Goal: Task Accomplishment & Management: Manage account settings

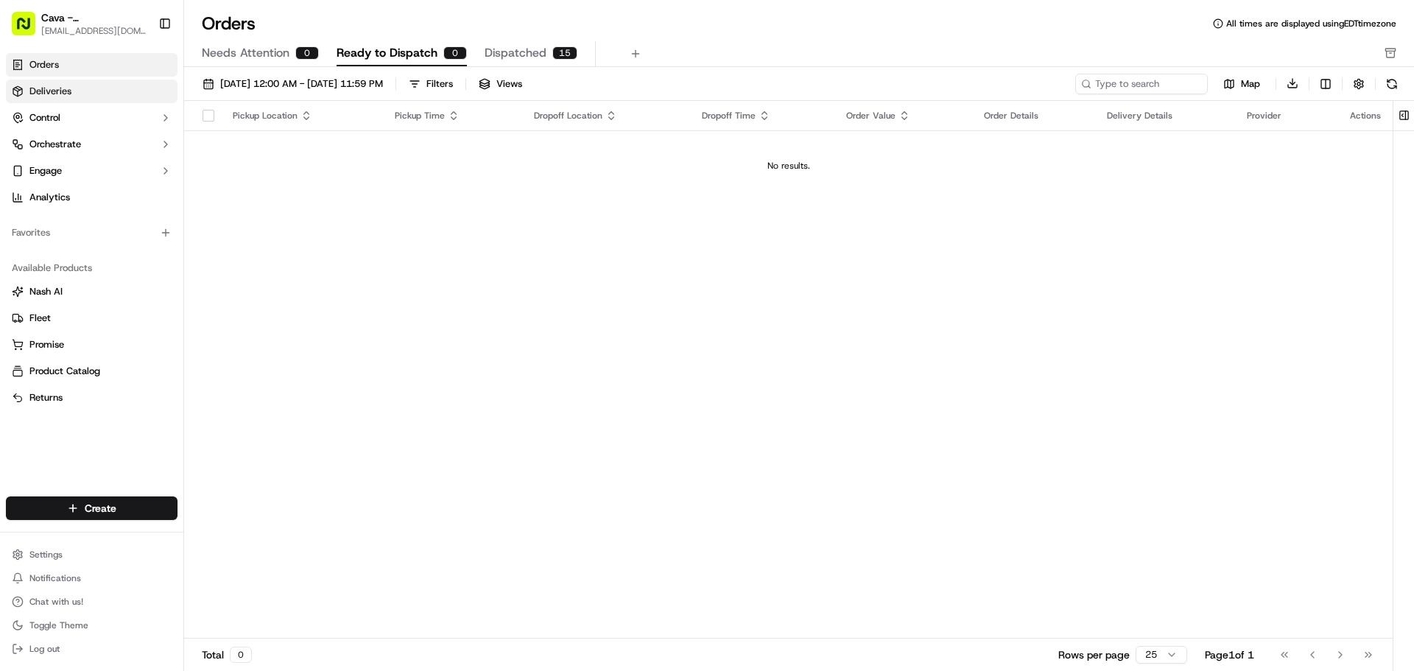
click at [60, 101] on link "Deliveries" at bounding box center [92, 92] width 172 height 24
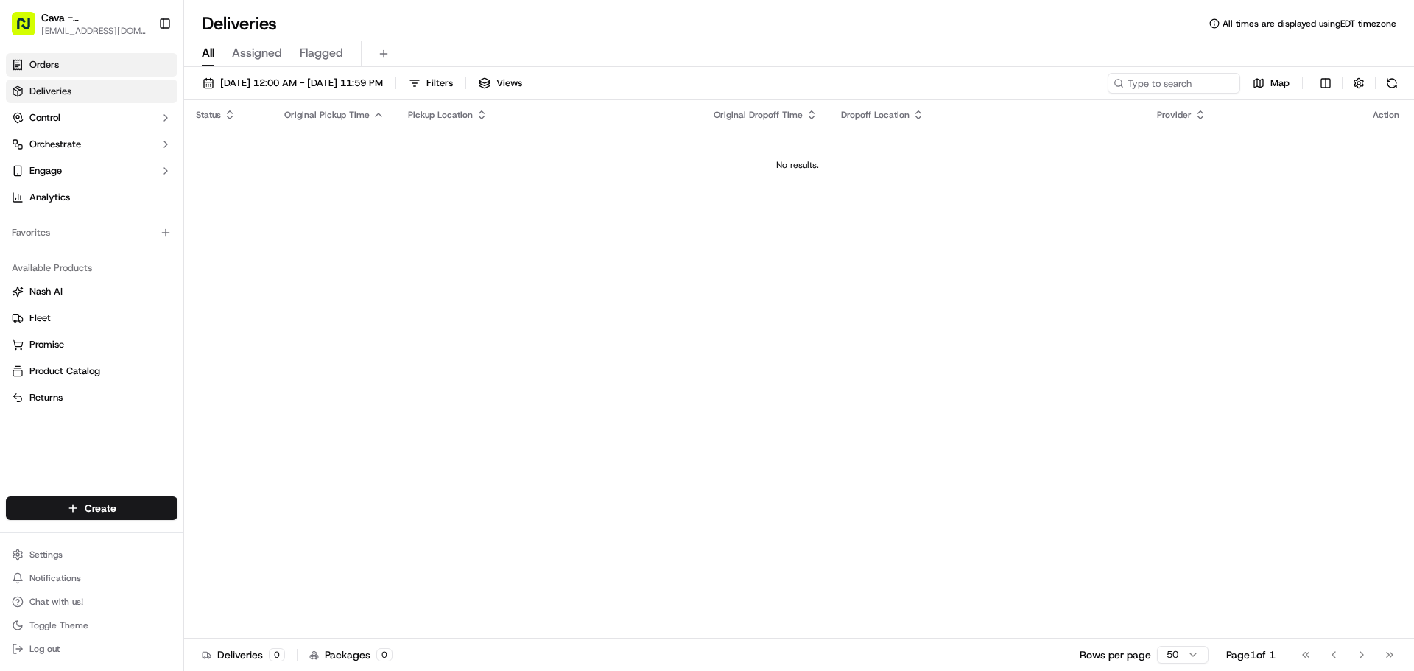
click at [83, 59] on link "Orders" at bounding box center [92, 65] width 172 height 24
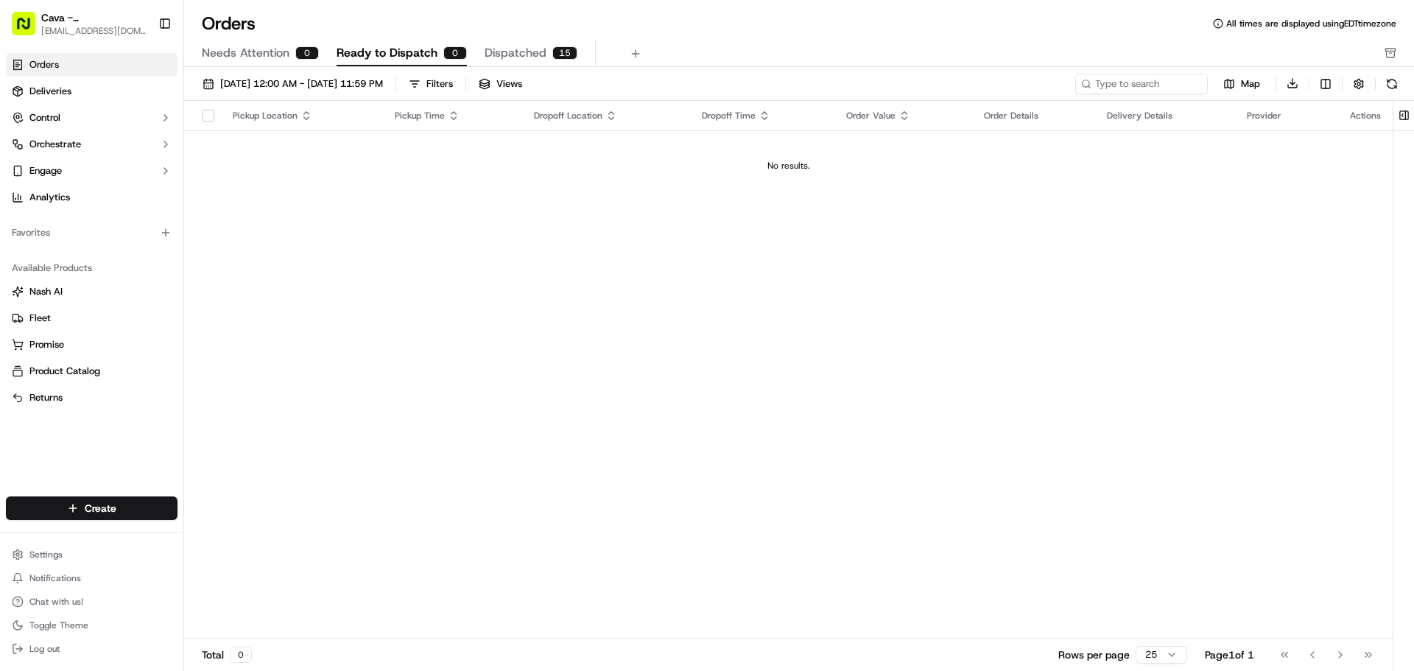
click at [161, 67] on link "Orders" at bounding box center [92, 65] width 172 height 24
click at [256, 91] on button "[DATE] 12:00 AM - [DATE] 11:59 PM" at bounding box center [293, 84] width 194 height 21
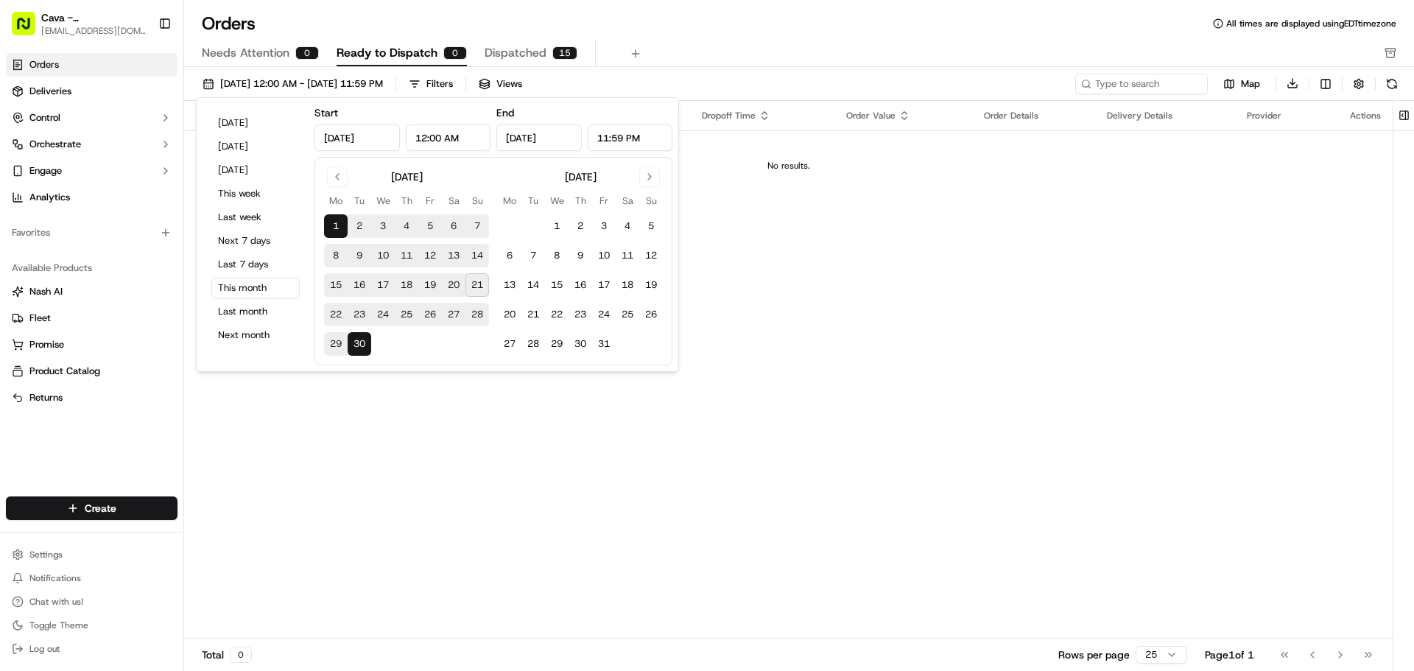
click at [334, 284] on button "15" at bounding box center [336, 285] width 24 height 24
type input "Sep 15, 2025"
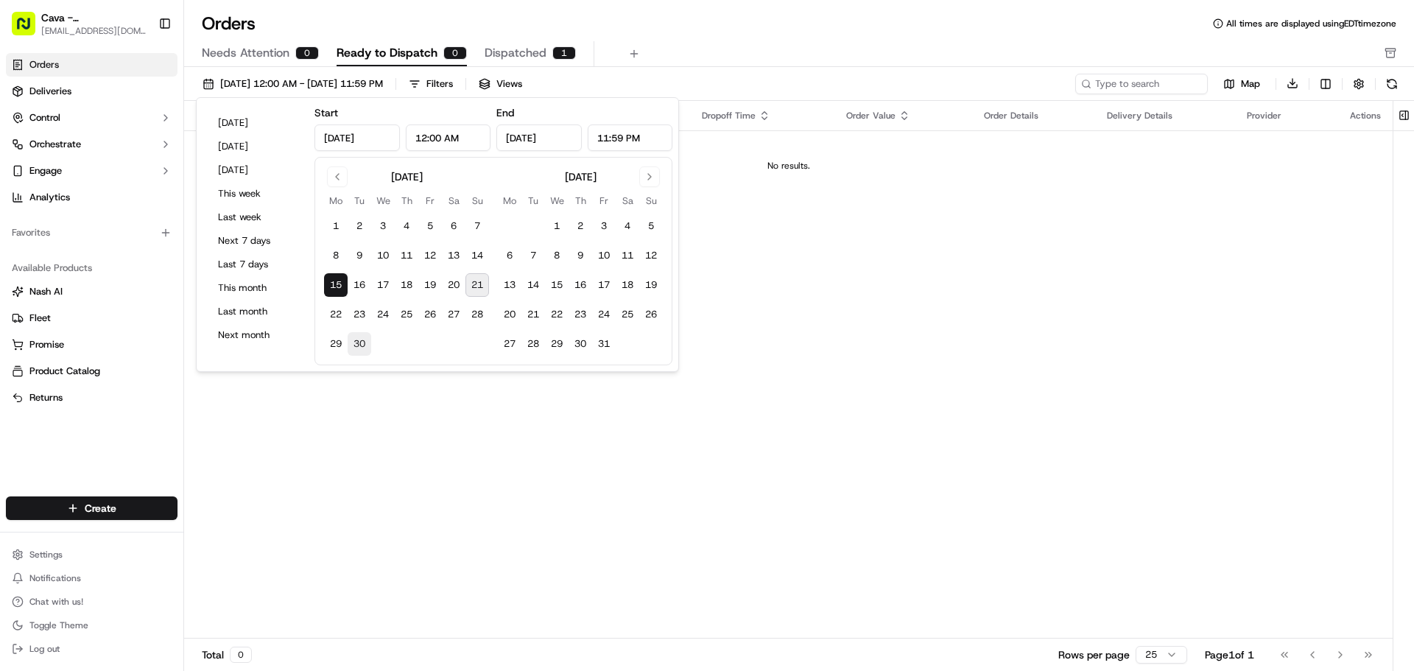
click at [357, 347] on button "30" at bounding box center [360, 344] width 24 height 24
type input "Sep 30, 2025"
click at [365, 426] on div "Pickup Location Pickup Time Dropoff Location Dropoff Time Order Value Order Det…" at bounding box center [788, 370] width 1209 height 538
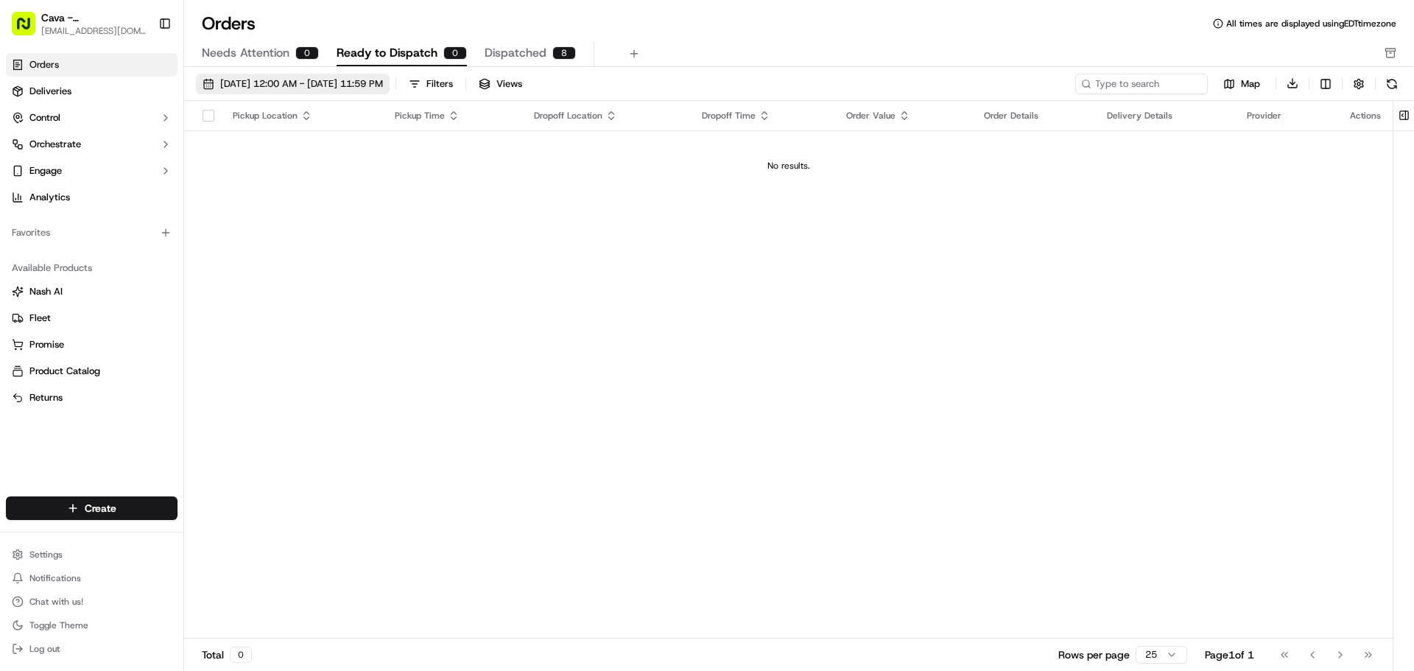
click at [296, 91] on button "09/15/2025 12:00 AM - 09/30/2025 11:59 PM" at bounding box center [293, 84] width 194 height 21
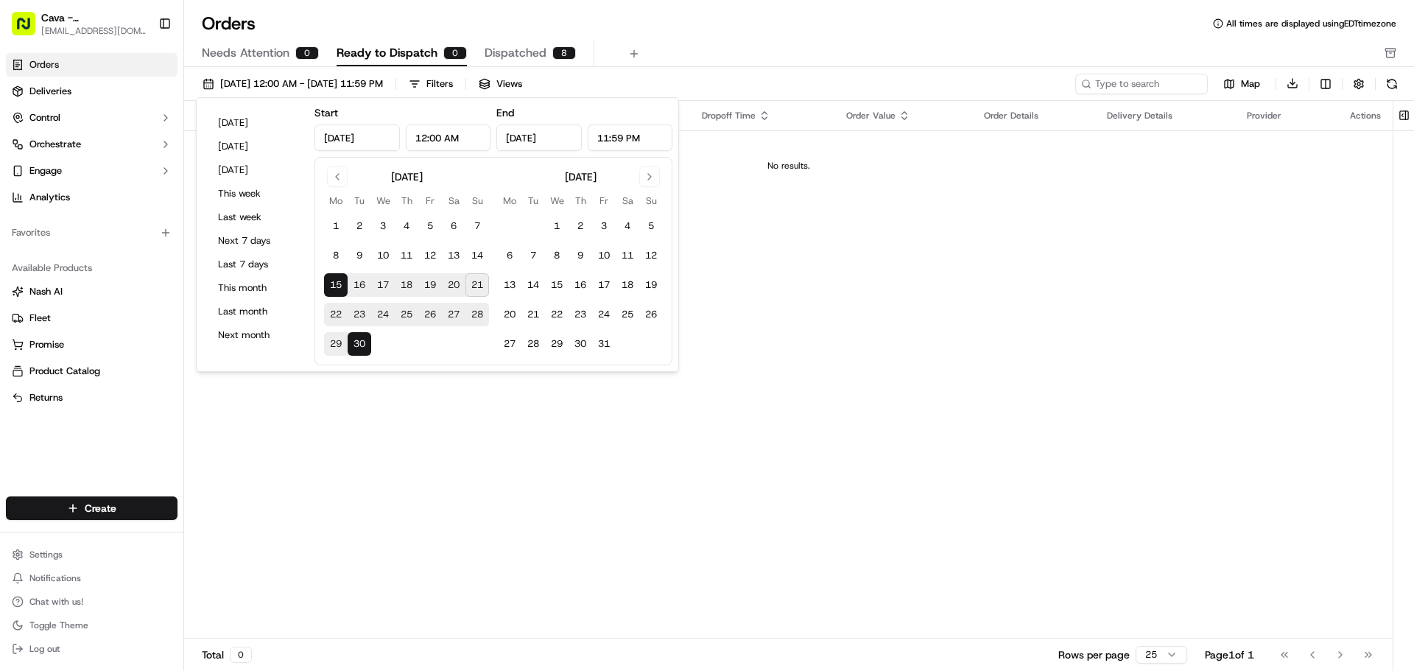
click at [378, 462] on div "Pickup Location Pickup Time Dropoff Location Dropoff Time Order Value Order Det…" at bounding box center [788, 370] width 1209 height 538
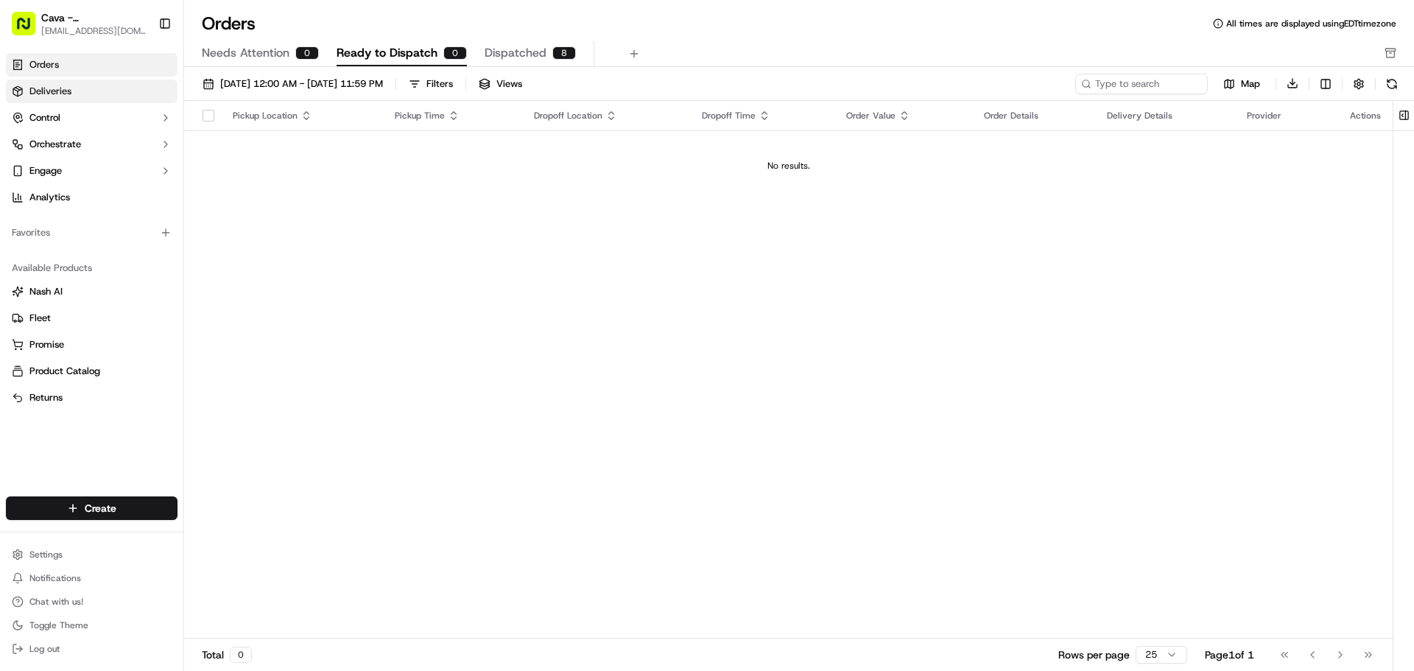
click at [125, 85] on link "Deliveries" at bounding box center [92, 92] width 172 height 24
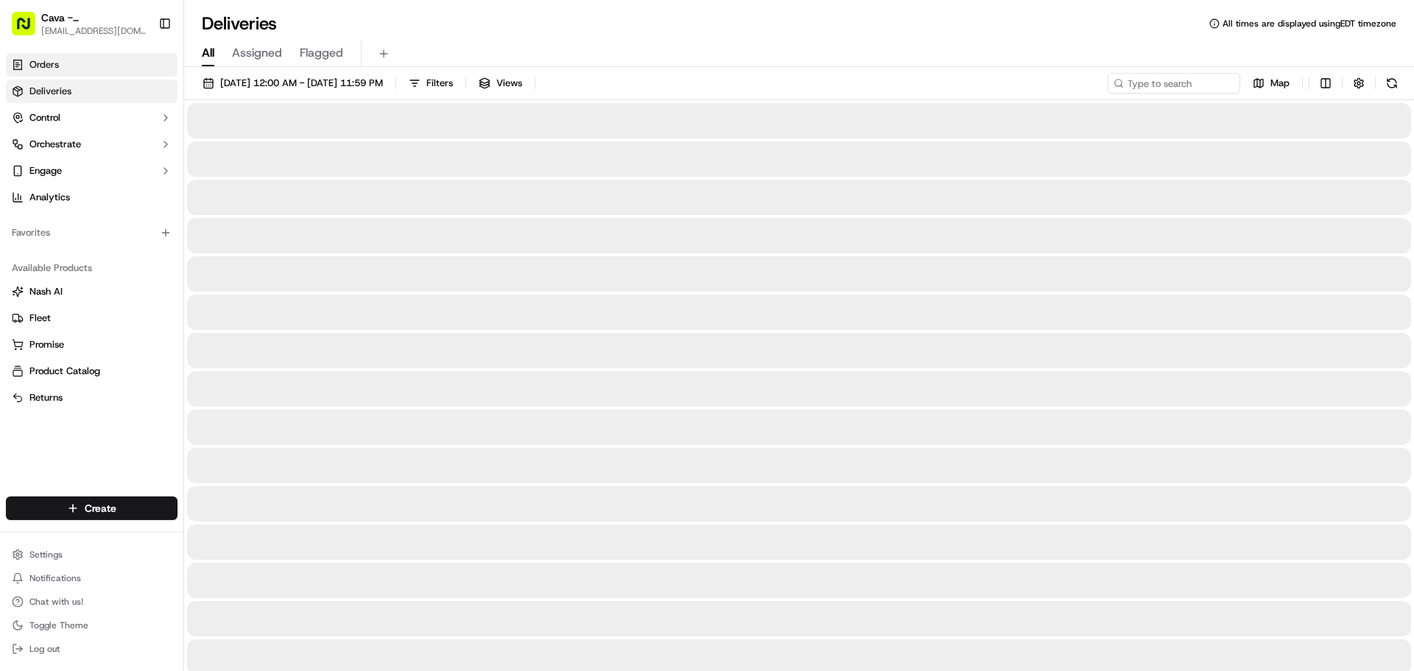
click at [127, 58] on link "Orders" at bounding box center [92, 65] width 172 height 24
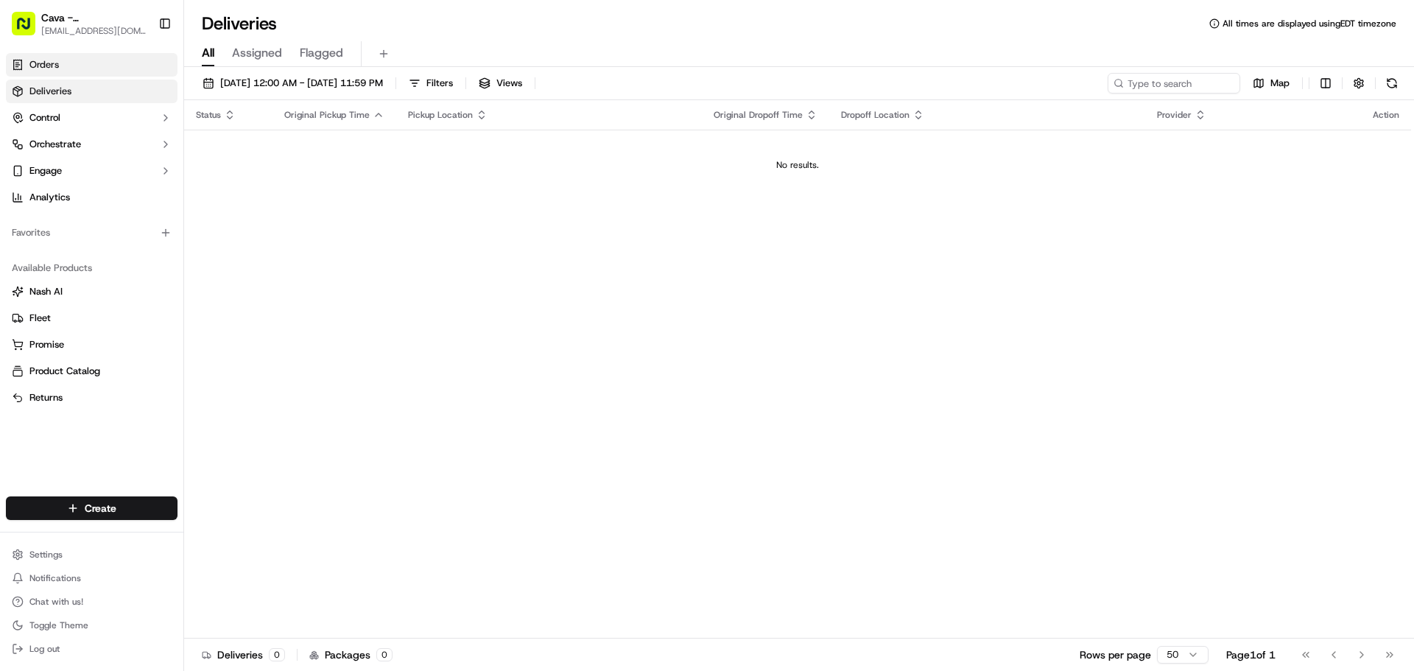
click at [125, 66] on link "Orders" at bounding box center [92, 65] width 172 height 24
click at [80, 70] on link "Orders" at bounding box center [92, 65] width 172 height 24
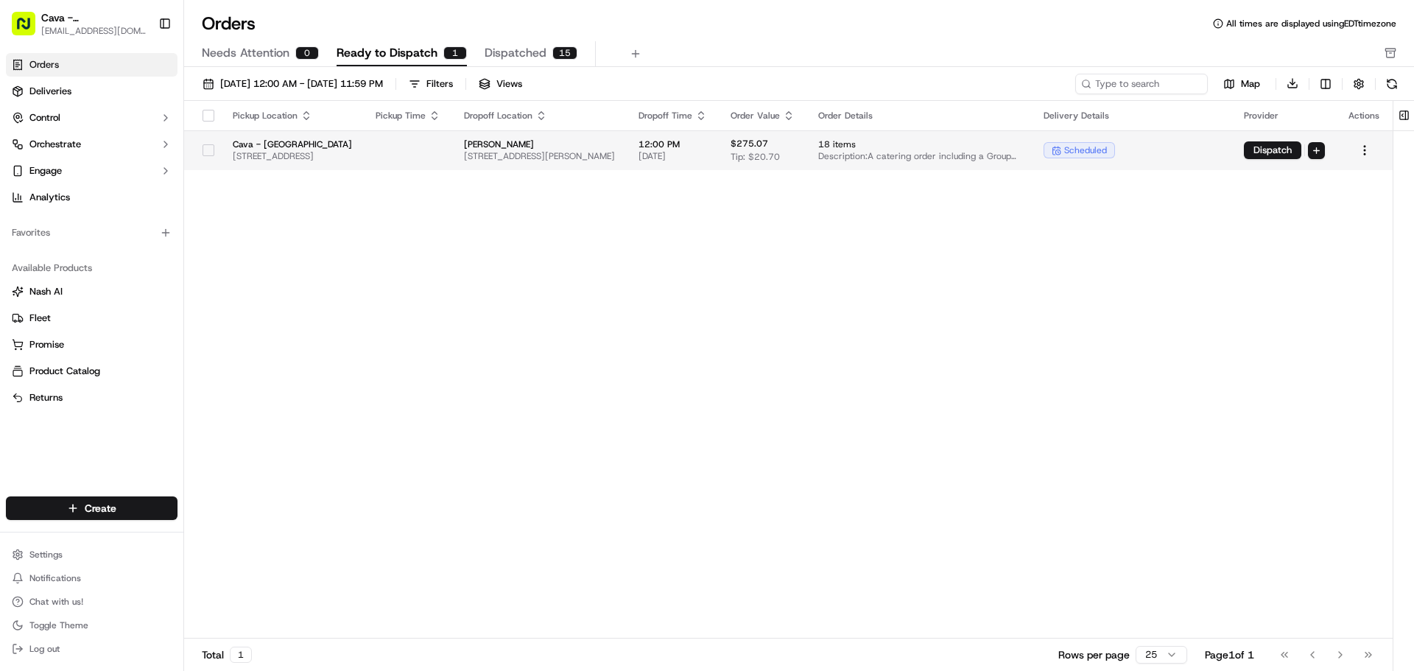
click at [203, 149] on button "button" at bounding box center [209, 150] width 12 height 12
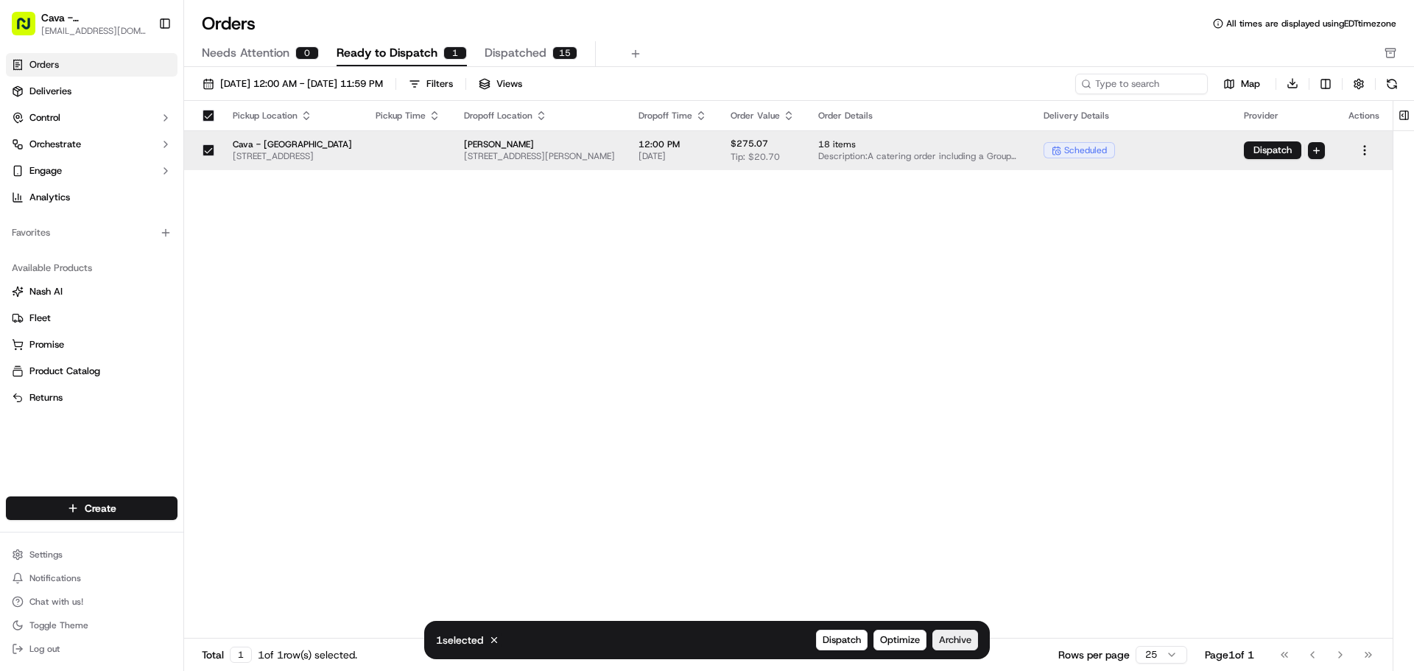
click at [960, 640] on span "Archive" at bounding box center [955, 639] width 32 height 13
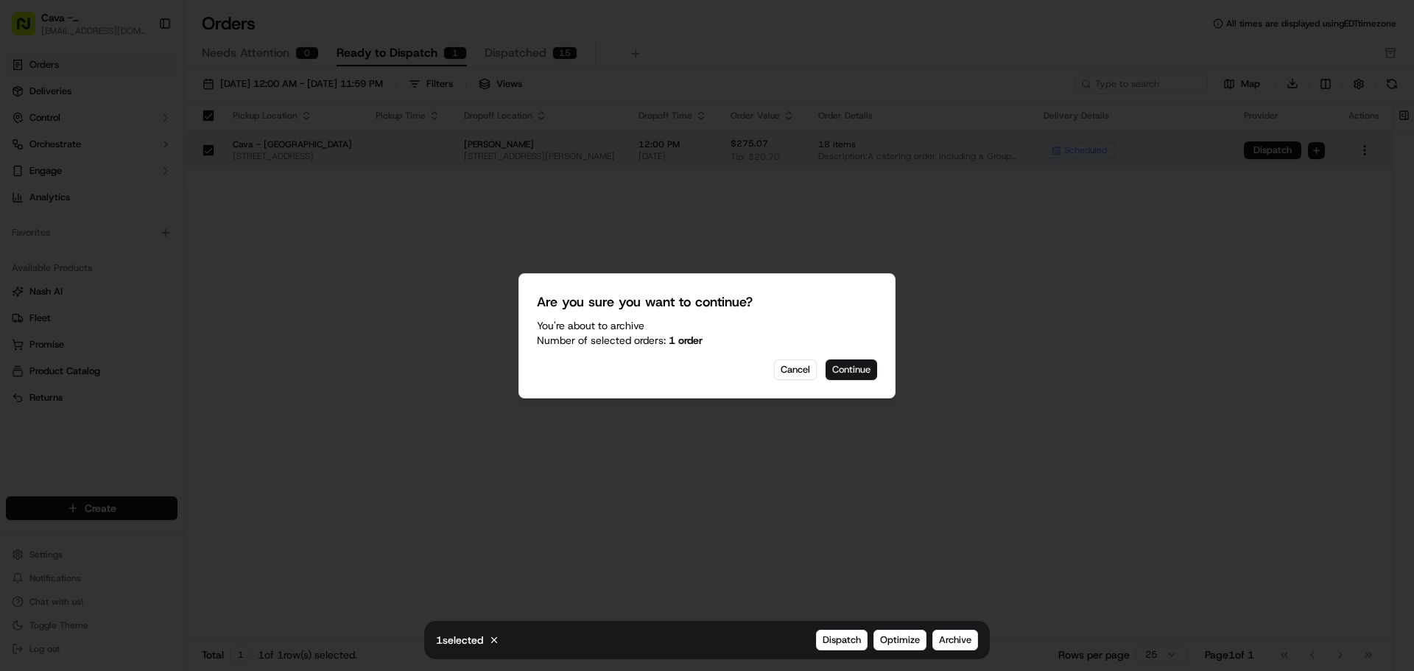
click at [857, 373] on button "Continue" at bounding box center [852, 369] width 52 height 21
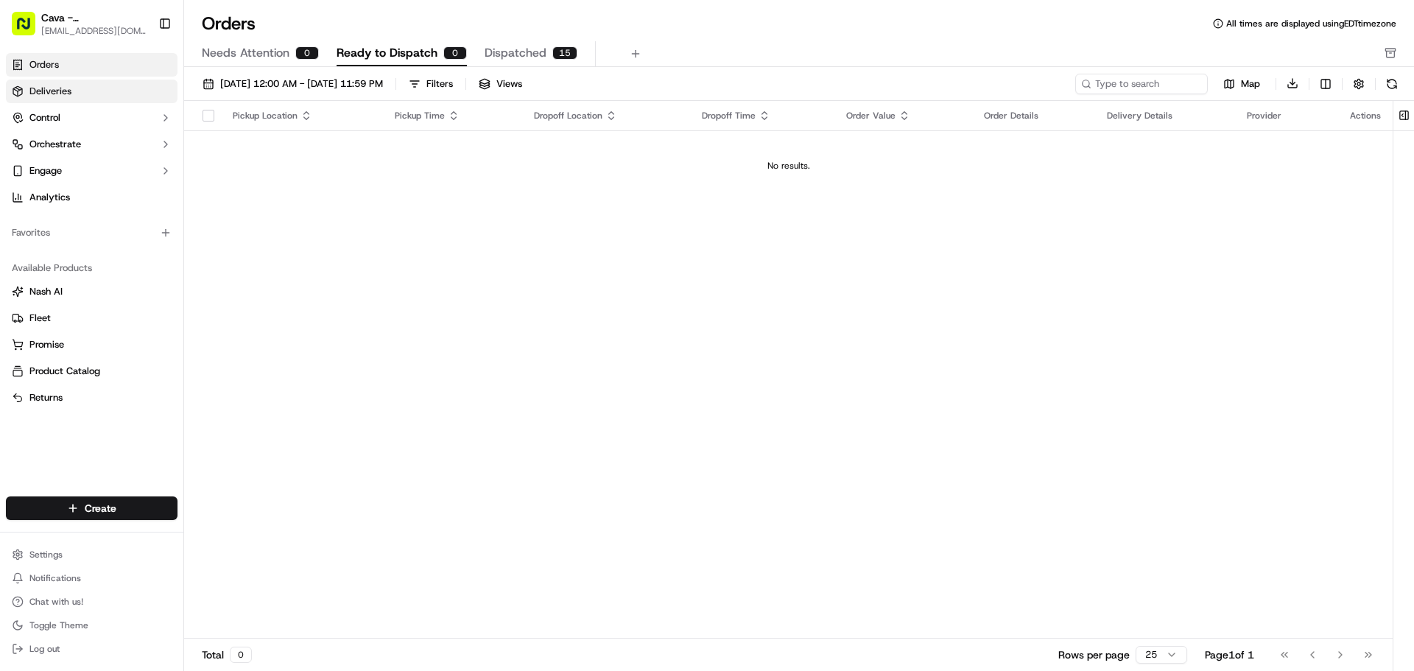
click at [142, 80] on link "Deliveries" at bounding box center [92, 92] width 172 height 24
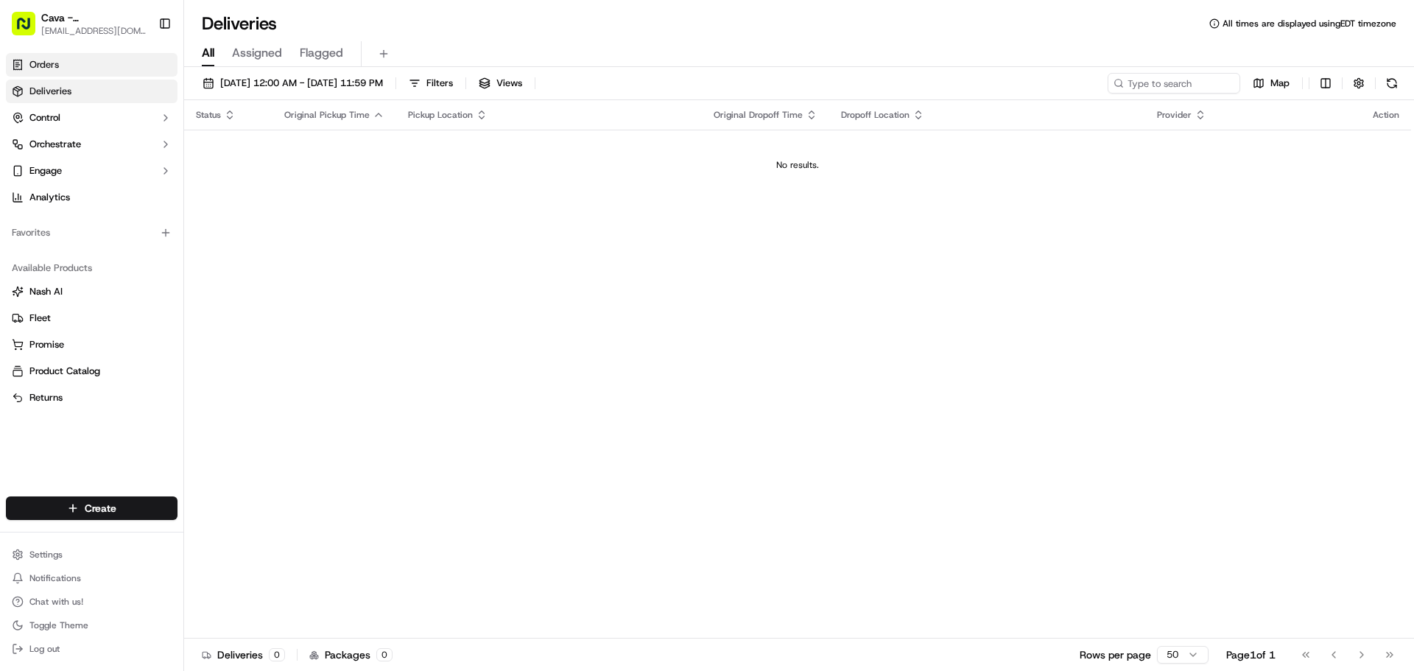
click at [114, 66] on link "Orders" at bounding box center [92, 65] width 172 height 24
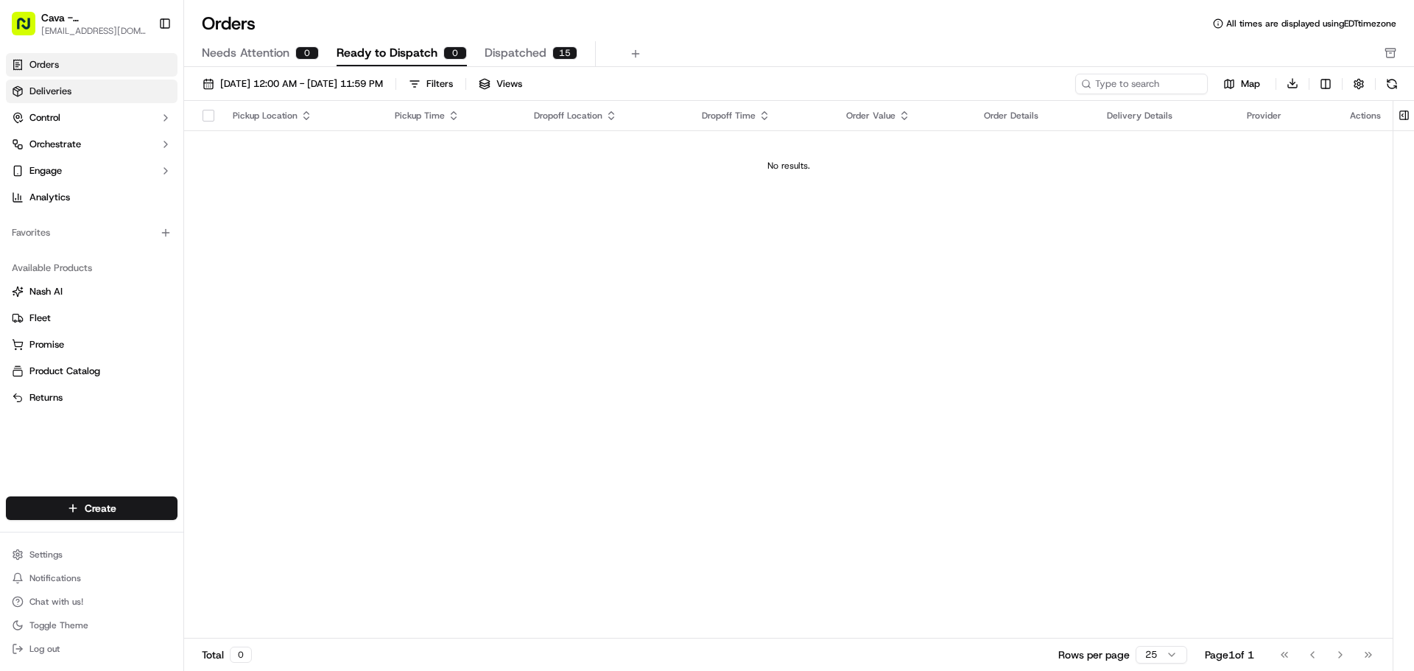
click at [121, 89] on link "Deliveries" at bounding box center [92, 92] width 172 height 24
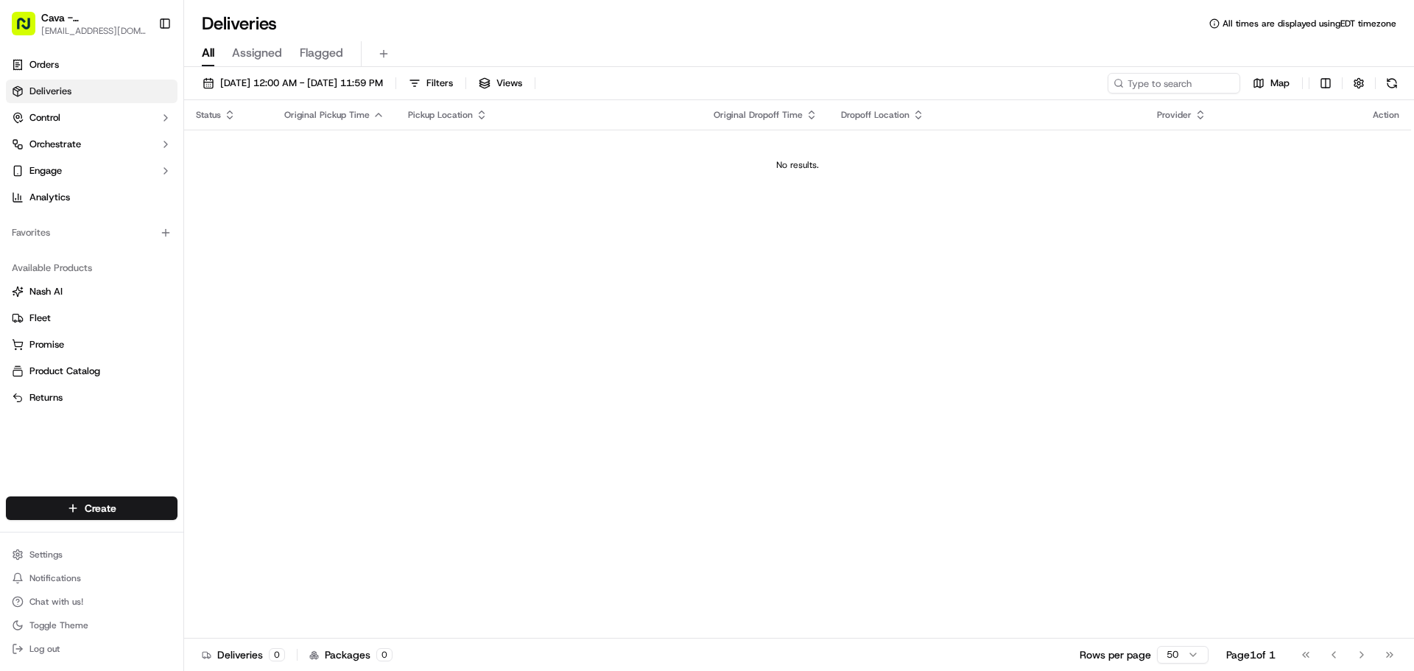
click at [96, 85] on link "Deliveries" at bounding box center [92, 92] width 172 height 24
click at [308, 85] on span "[DATE] 12:00 AM - [DATE] 11:59 PM" at bounding box center [301, 83] width 163 height 13
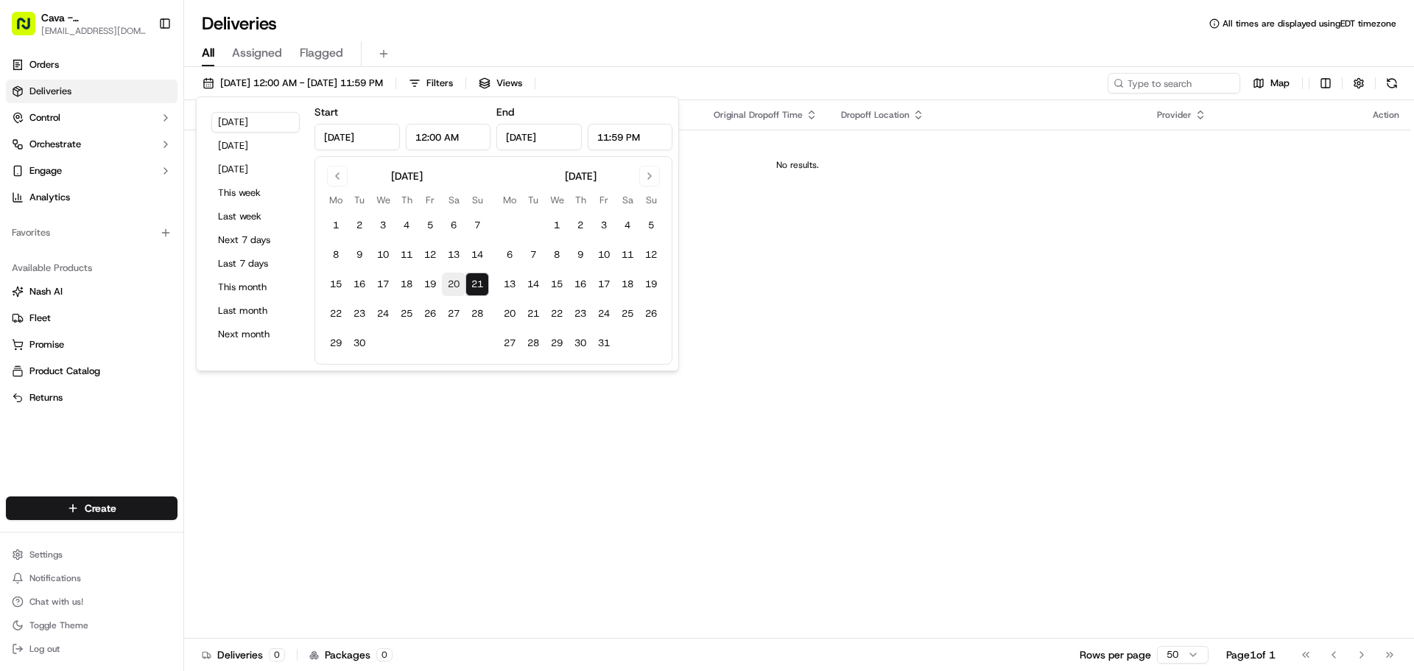
click at [457, 286] on button "20" at bounding box center [454, 284] width 24 height 24
type input "Sep 20, 2025"
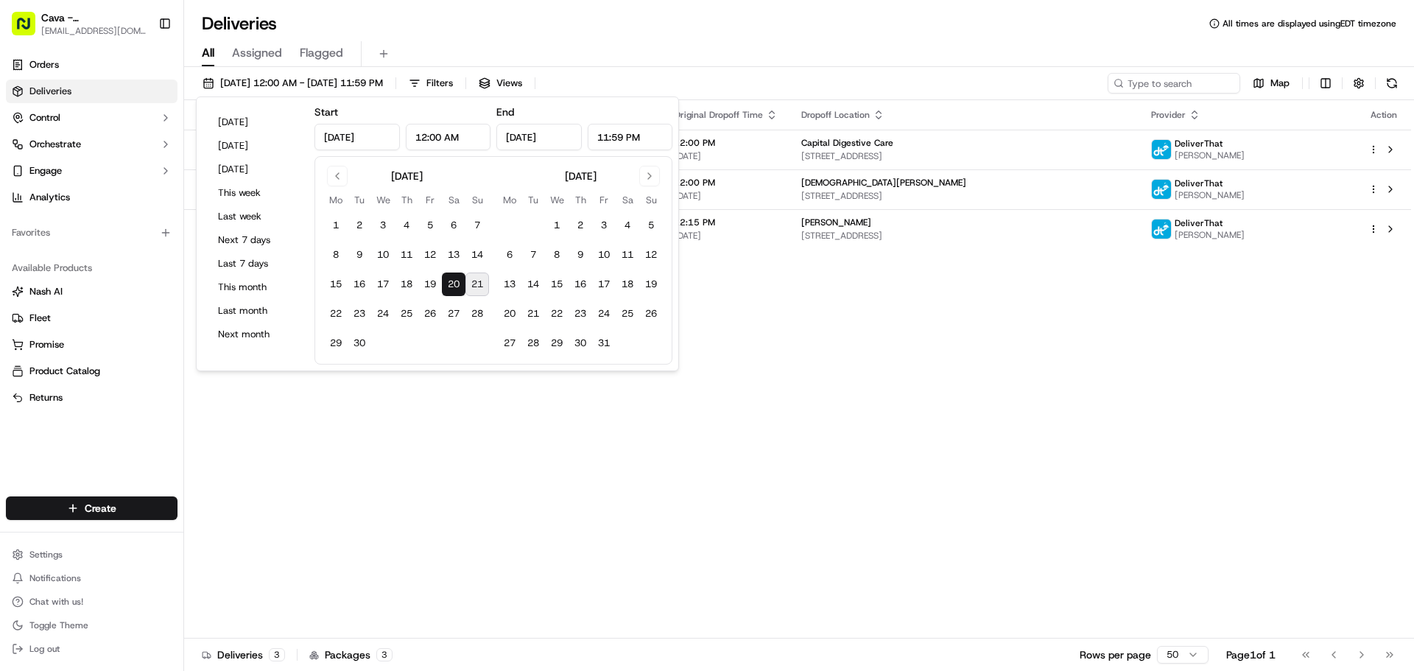
click at [462, 389] on div "Status Original Pickup Time Pickup Location Original Dropoff Time Dropoff Locat…" at bounding box center [797, 369] width 1227 height 538
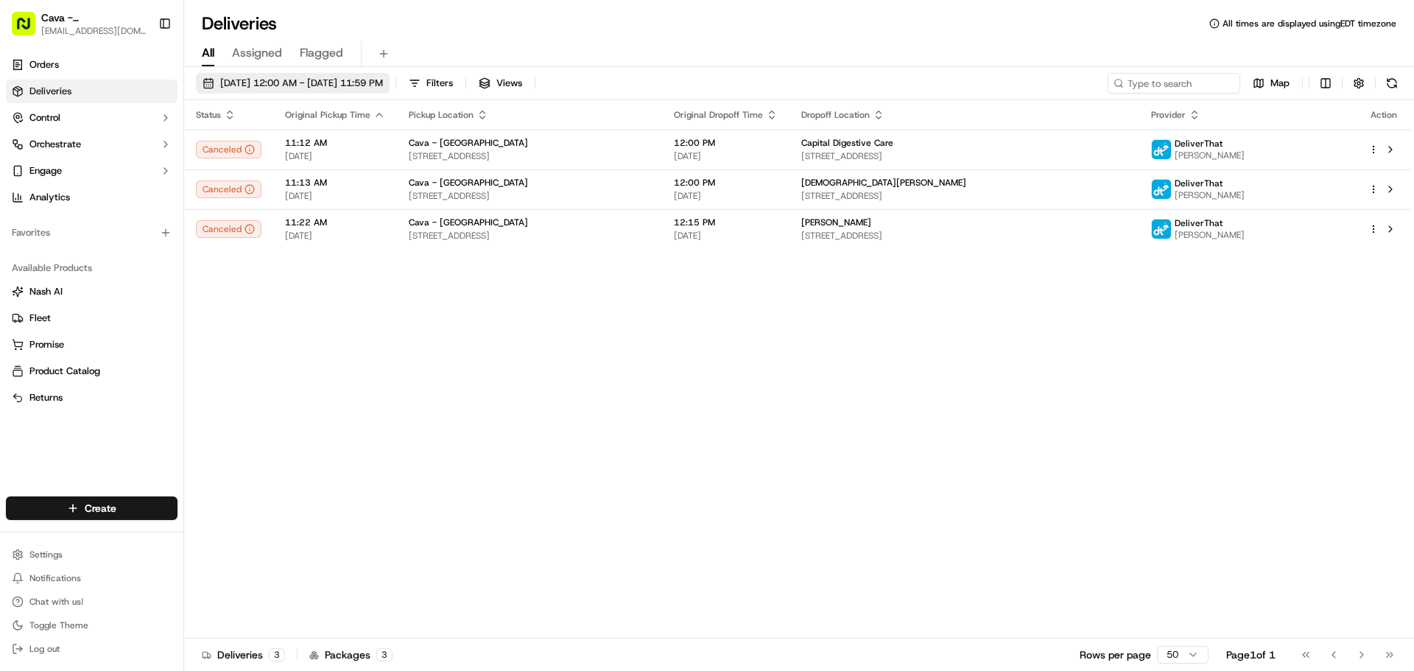
click at [383, 80] on span "09/20/2025 12:00 AM - 09/20/2025 11:59 PM" at bounding box center [301, 83] width 163 height 13
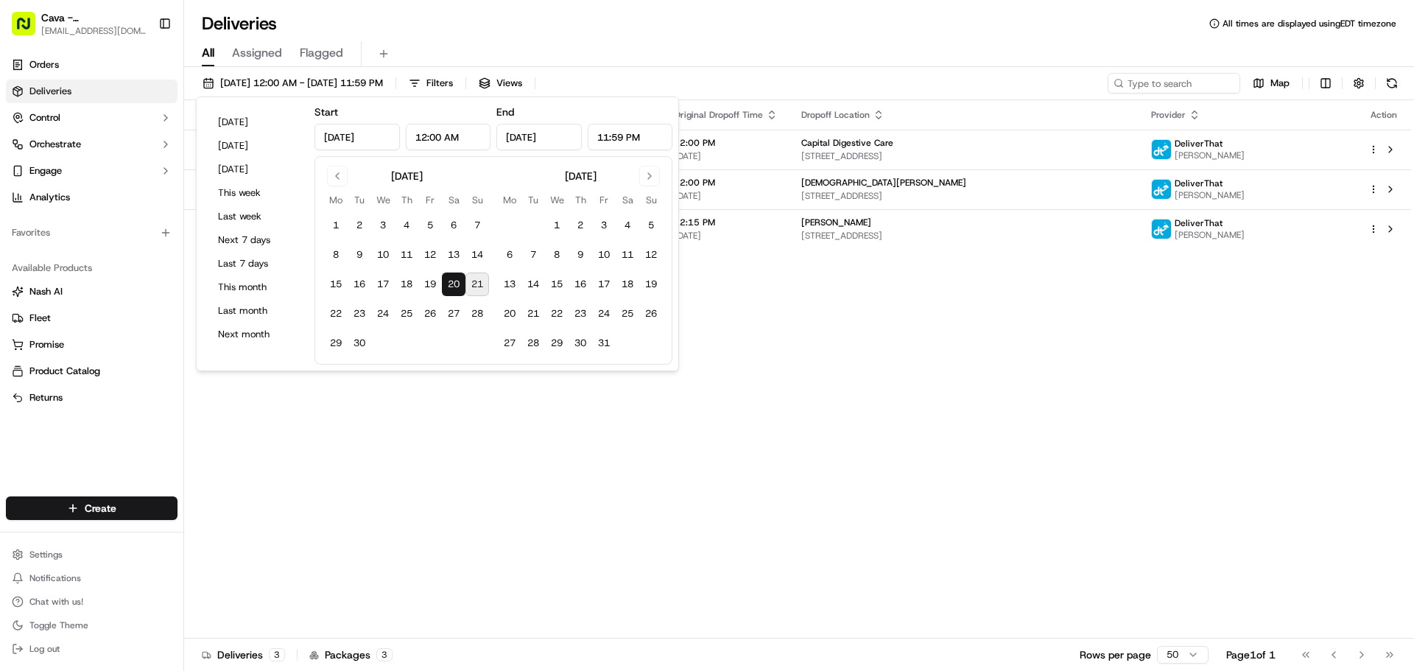
click at [457, 284] on button "20" at bounding box center [454, 284] width 24 height 24
click at [430, 465] on div "Status Original Pickup Time Pickup Location Original Dropoff Time Dropoff Locat…" at bounding box center [797, 369] width 1227 height 538
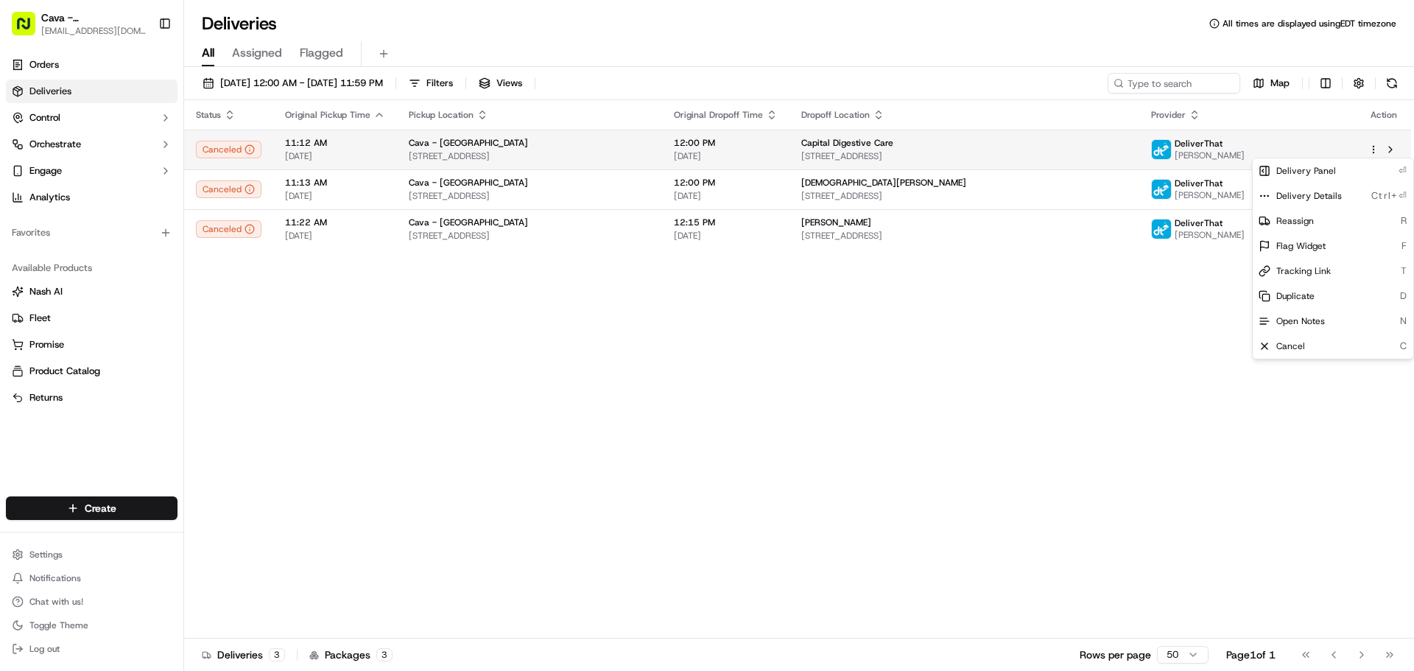
click at [1372, 151] on html "Cava - Germantown germantown@cava.com Toggle Sidebar Orders Deliveries Control …" at bounding box center [707, 335] width 1414 height 671
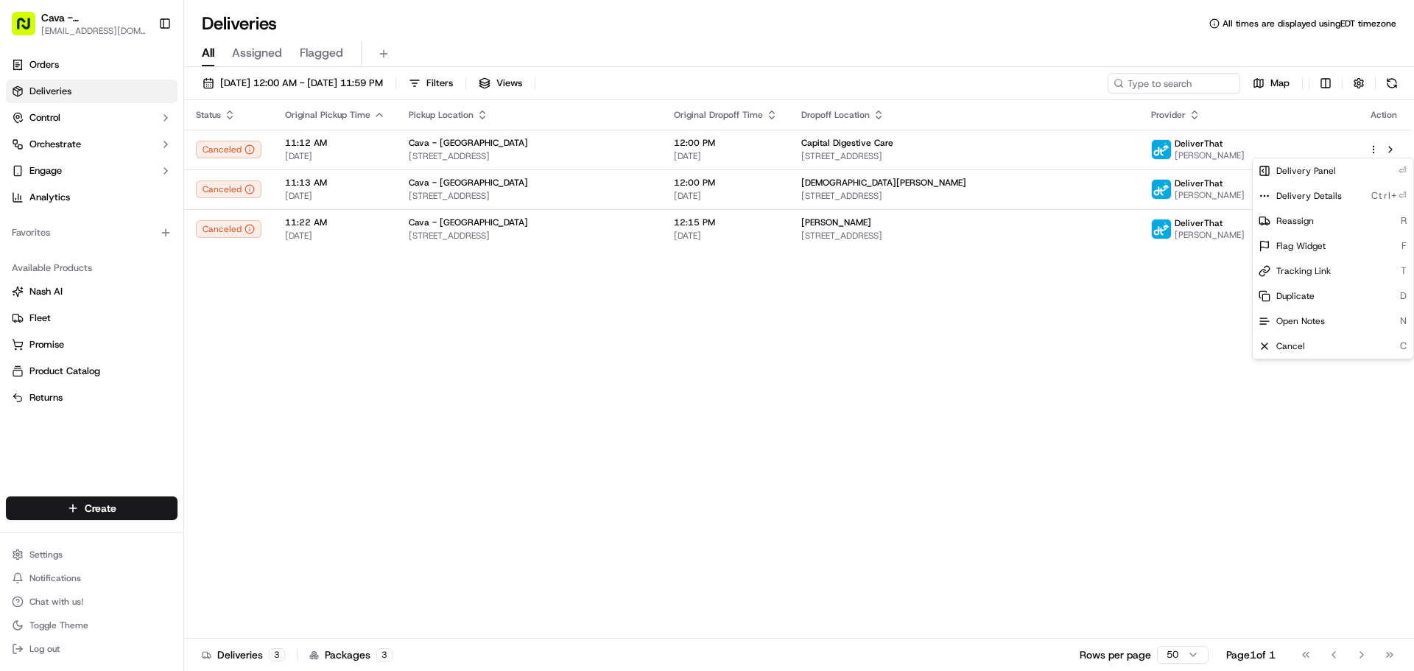
click at [1023, 373] on html "Cava - Germantown germantown@cava.com Toggle Sidebar Orders Deliveries Control …" at bounding box center [707, 335] width 1414 height 671
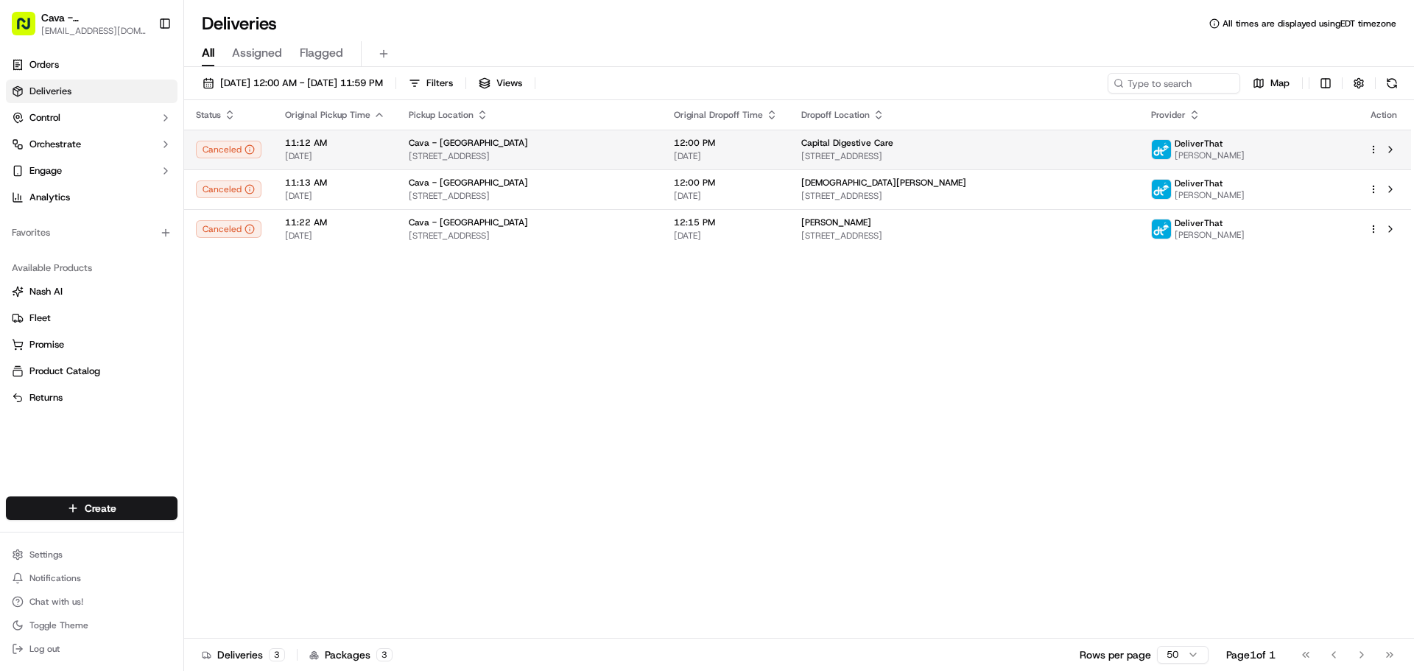
click at [451, 155] on span "19865 Century Blvd, Germantown, MD 20874, USA" at bounding box center [530, 156] width 242 height 12
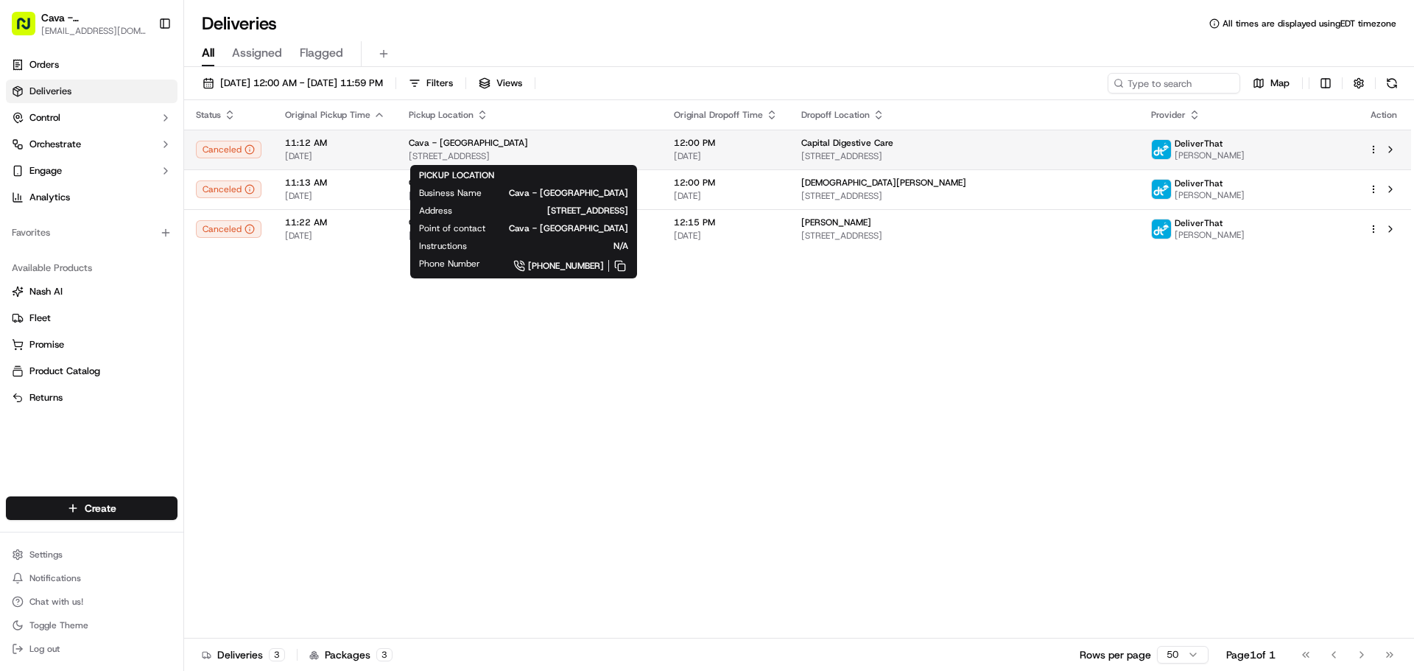
click at [650, 148] on div "Cava - [GEOGRAPHIC_DATA]" at bounding box center [530, 143] width 242 height 12
click at [622, 152] on span "19865 Century Blvd, Germantown, MD 20874, USA" at bounding box center [530, 156] width 242 height 12
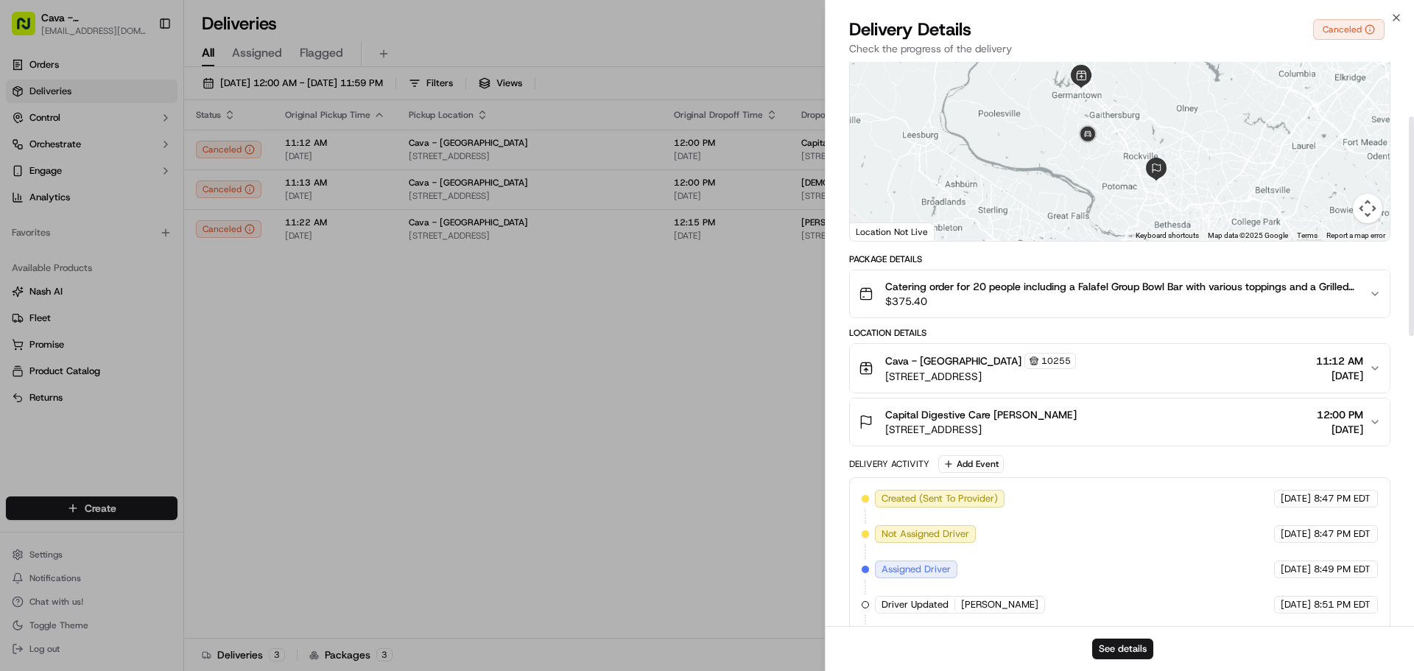
scroll to position [147, 0]
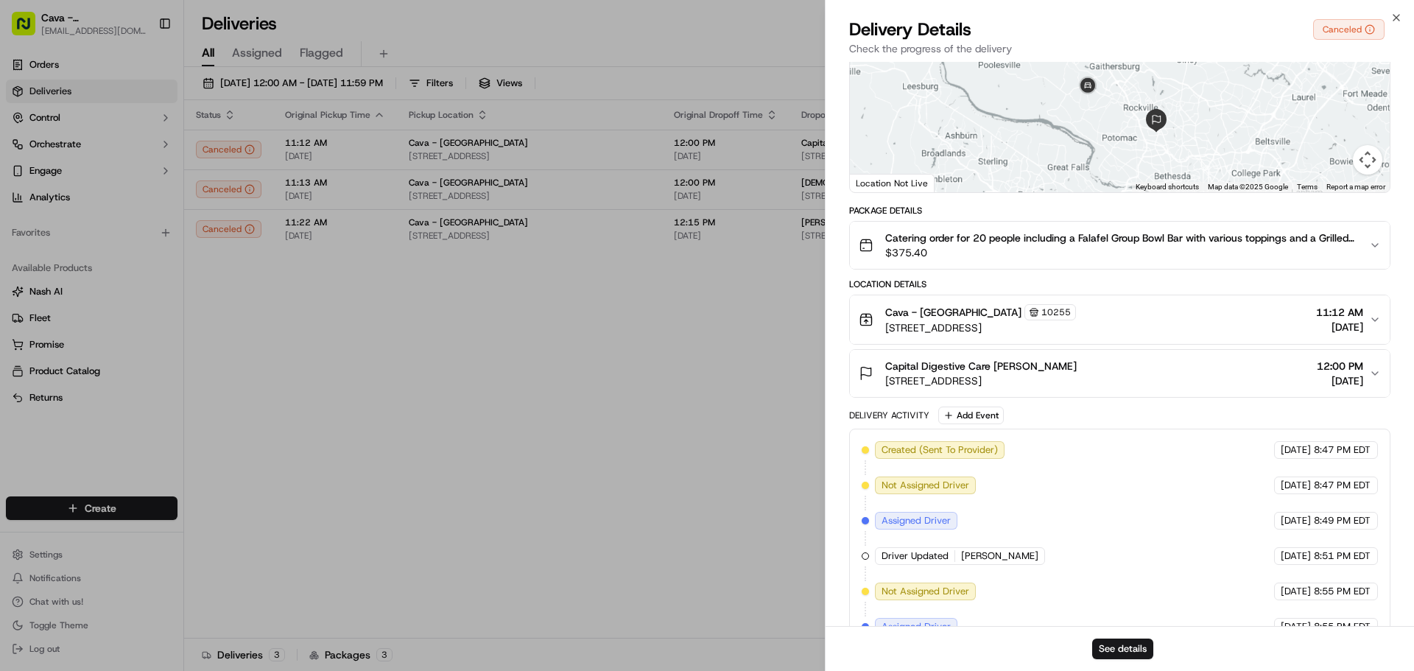
click at [1207, 318] on div "Cava - Germantown 10255 19865 Century Blvd, Germantown, MD 20874, USA 11:12 AM …" at bounding box center [1114, 319] width 510 height 31
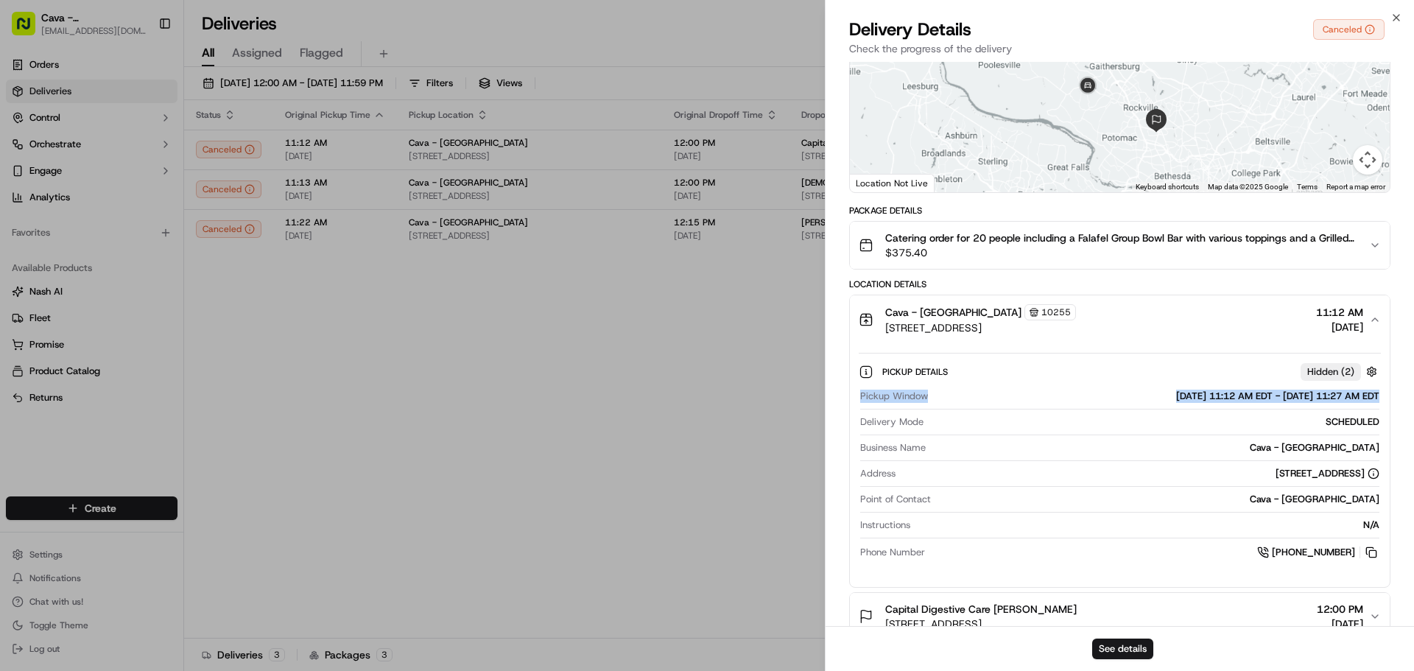
drag, startPoint x: 858, startPoint y: 396, endPoint x: 935, endPoint y: 404, distance: 77.7
click at [935, 404] on div "Pickup Details Hidden ( 2 ) Pickup Window 09/20/2025 11:12 AM EDT - 09/20/2025 …" at bounding box center [1120, 459] width 540 height 231
click at [1049, 390] on div "09/20/2025 11:12 AM EDT - 09/20/2025 11:27 AM EDT" at bounding box center [1157, 396] width 446 height 13
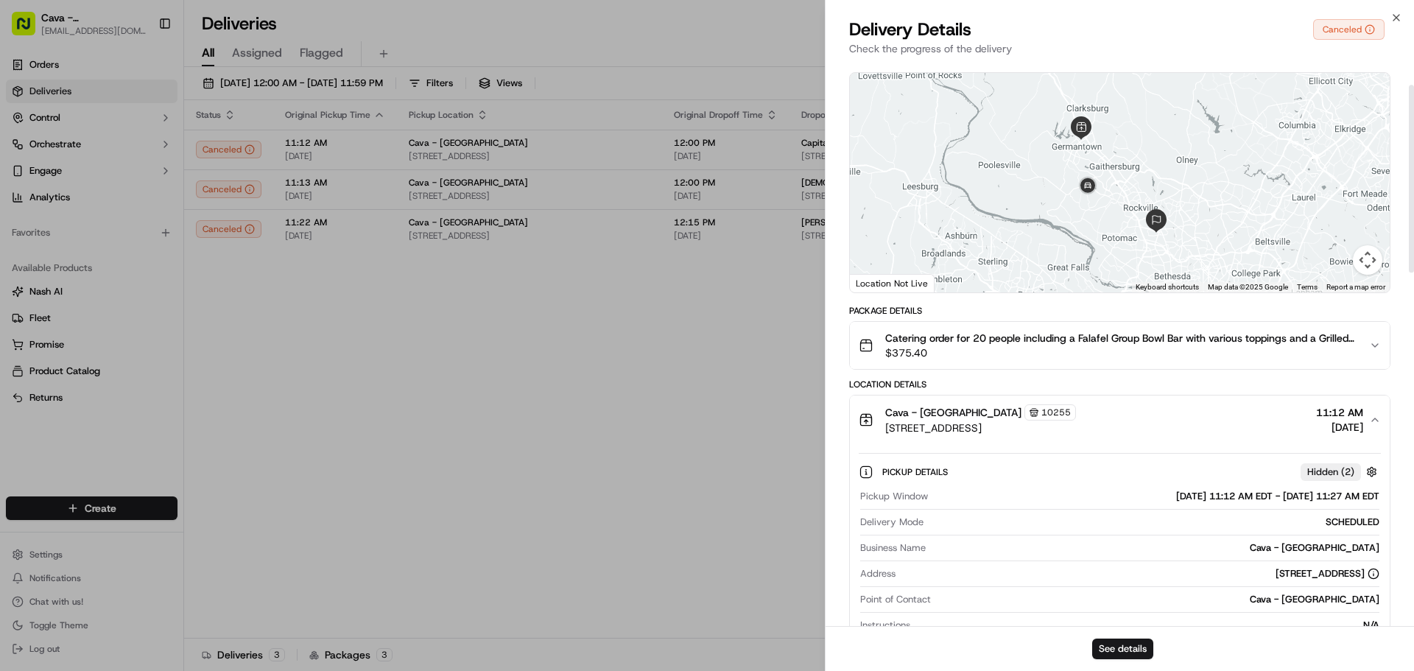
scroll to position [0, 0]
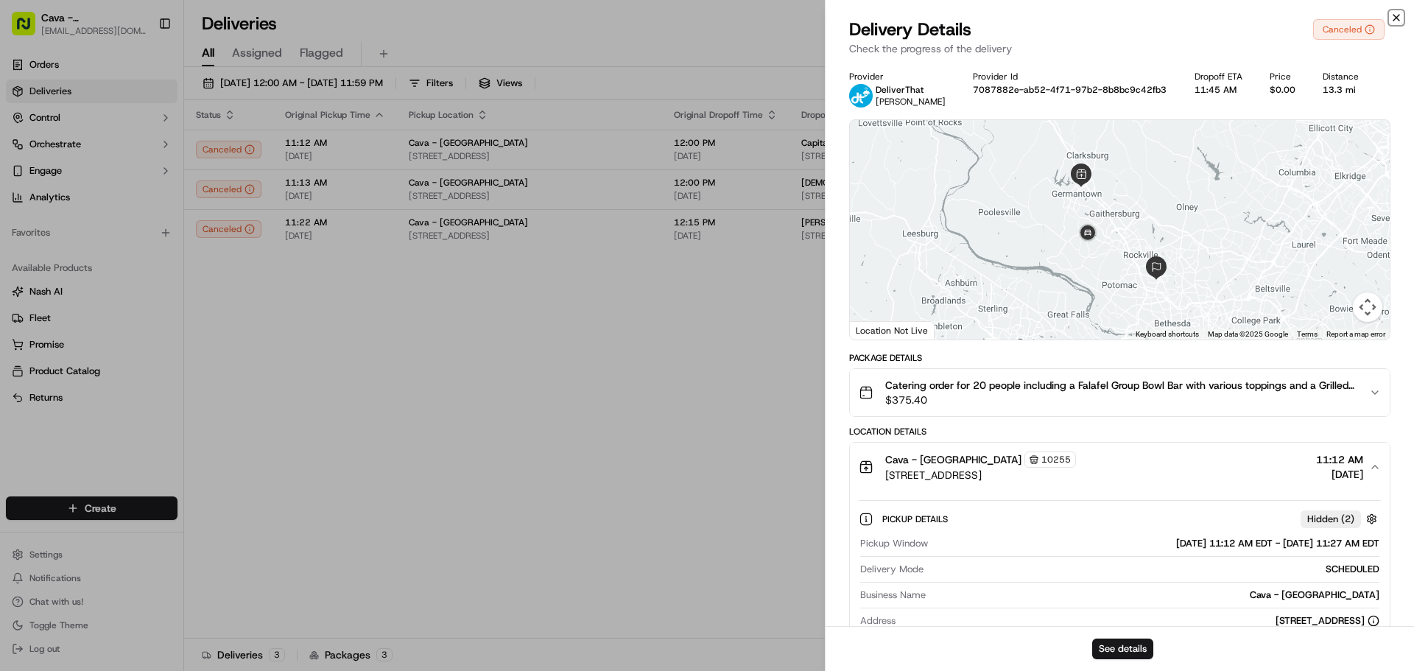
click at [1392, 21] on icon "button" at bounding box center [1396, 18] width 12 height 12
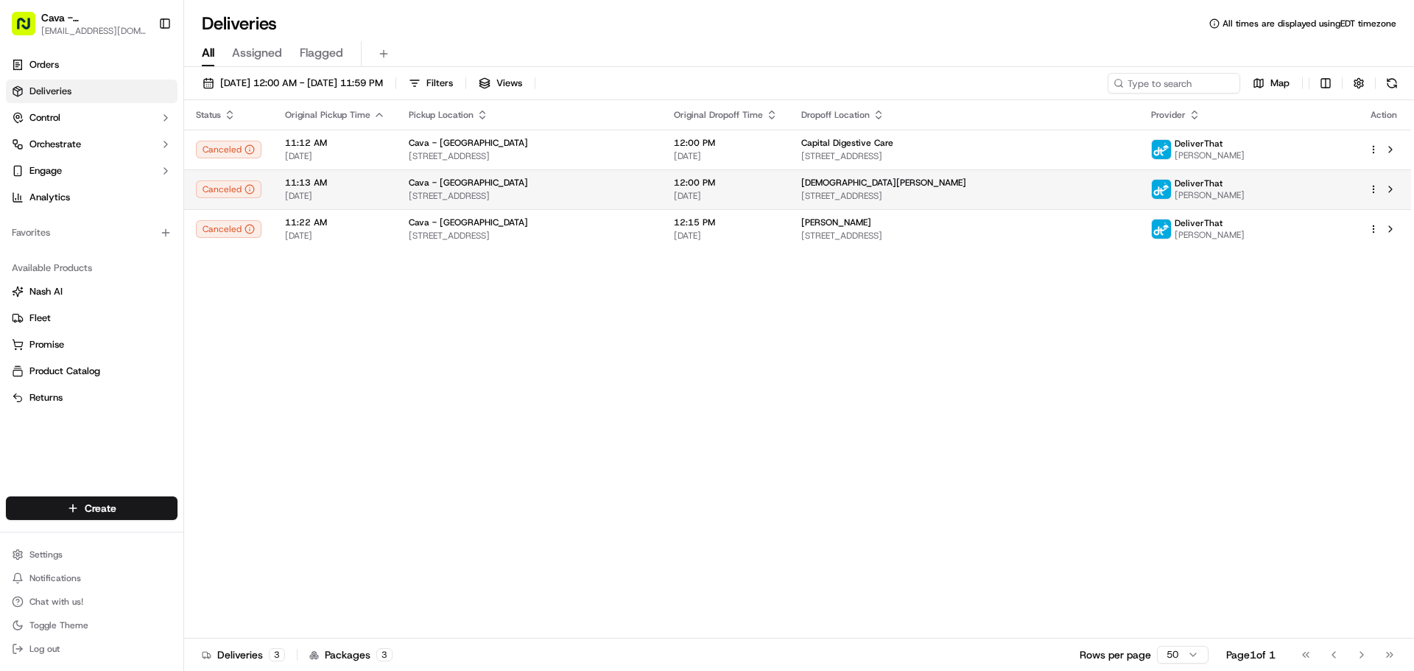
click at [879, 188] on span "St Elizabeth Church" at bounding box center [883, 183] width 165 height 12
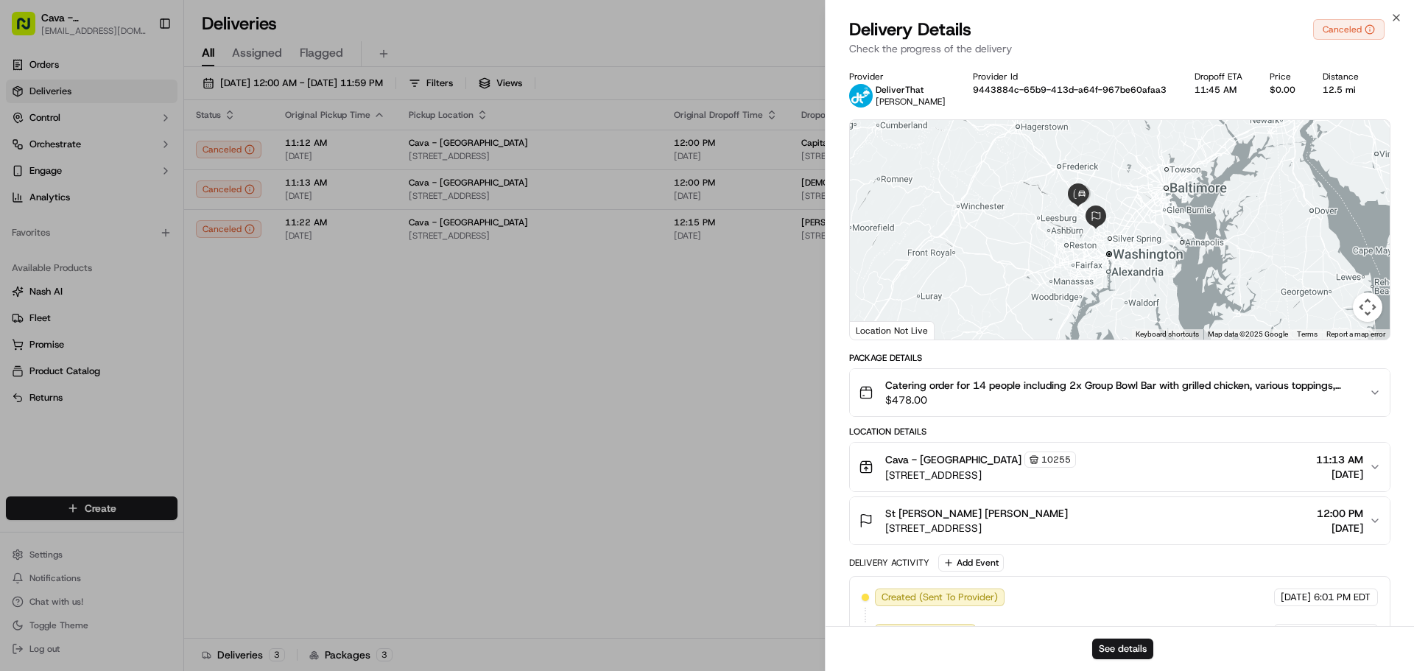
click at [1061, 476] on span "19865 Century Blvd, Germantown, MD 20874, USA" at bounding box center [980, 475] width 191 height 15
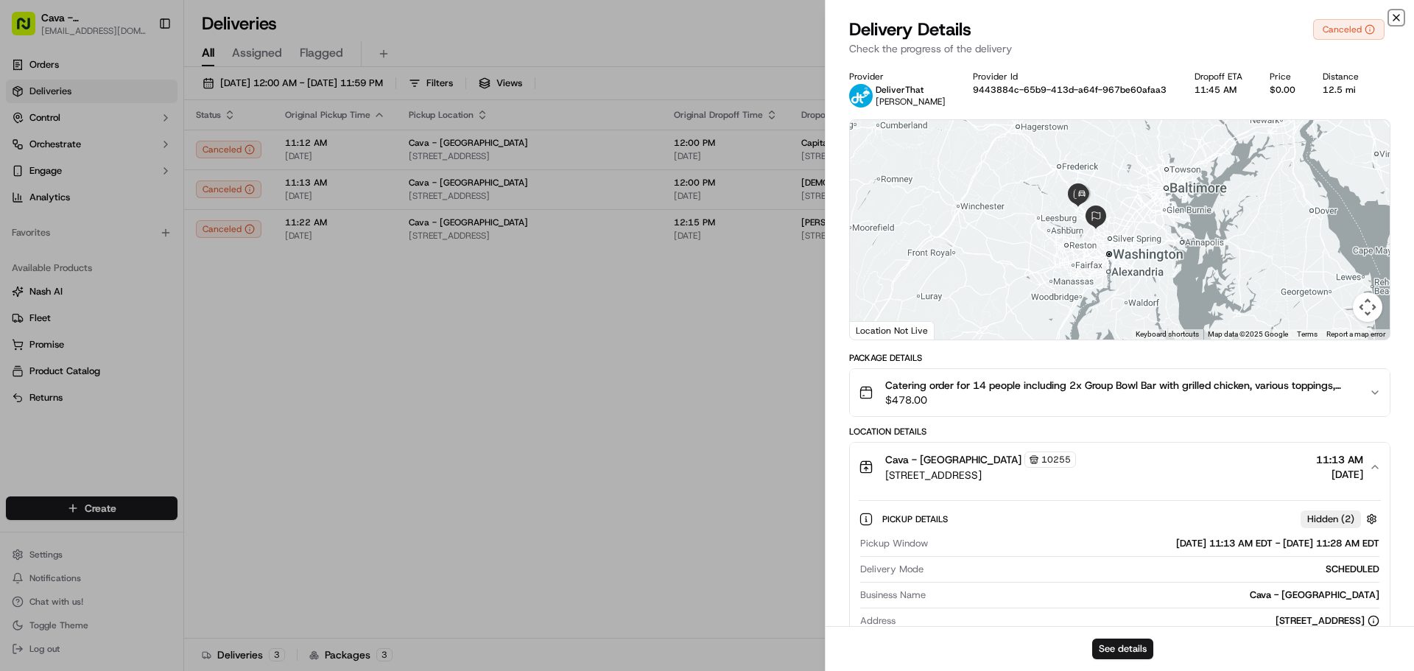
click at [1396, 21] on icon "button" at bounding box center [1396, 18] width 12 height 12
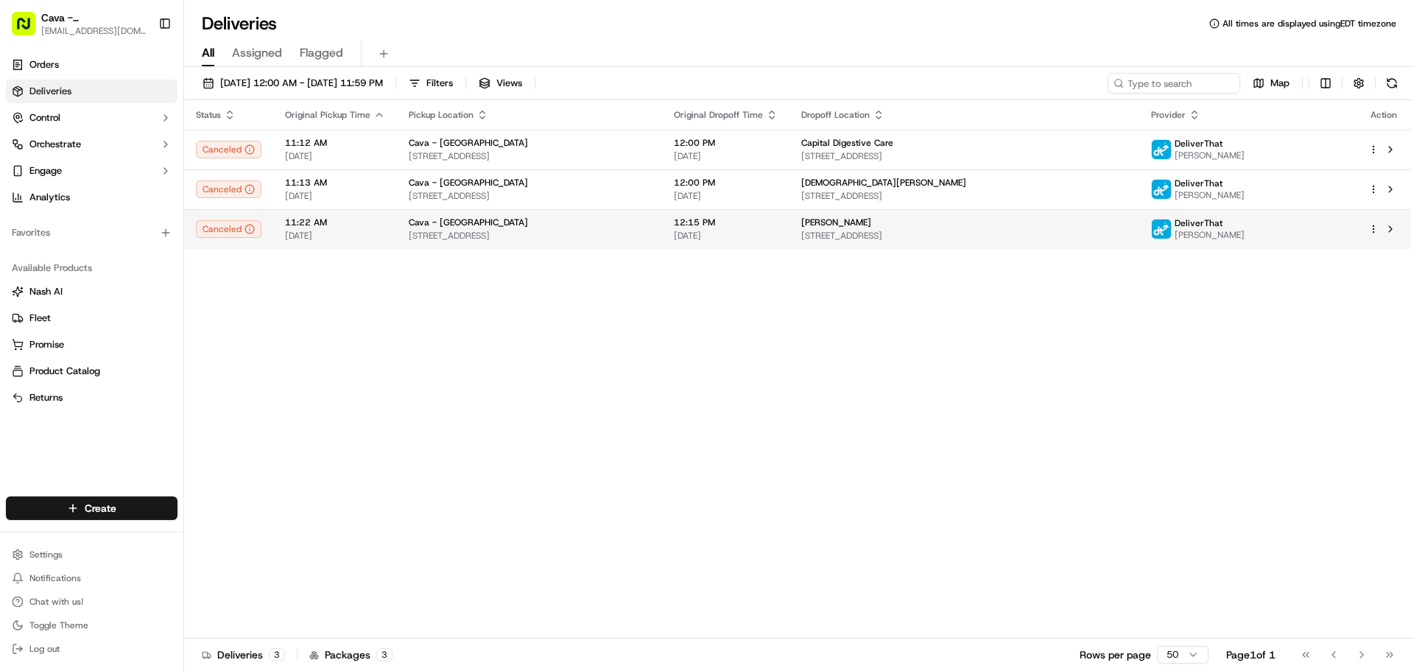
click at [926, 219] on div "PATRICK WU" at bounding box center [964, 223] width 326 height 12
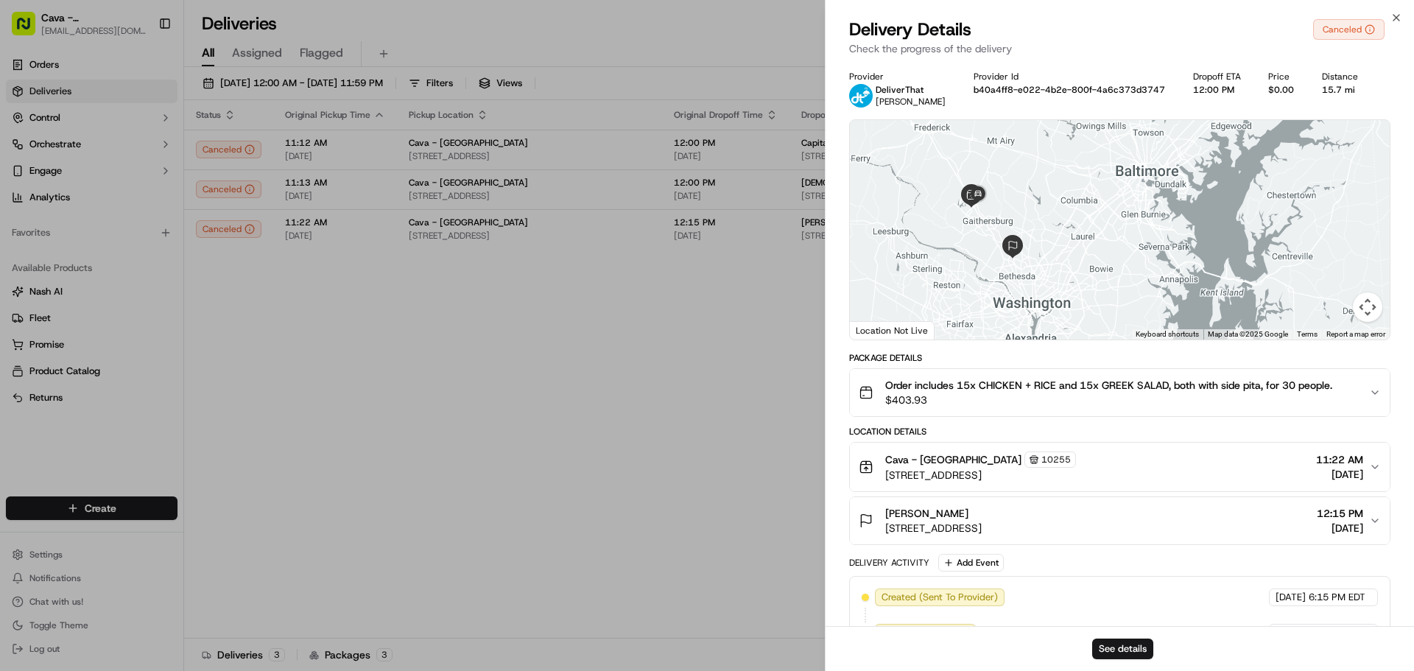
click at [1041, 463] on span "10255" at bounding box center [1055, 460] width 29 height 12
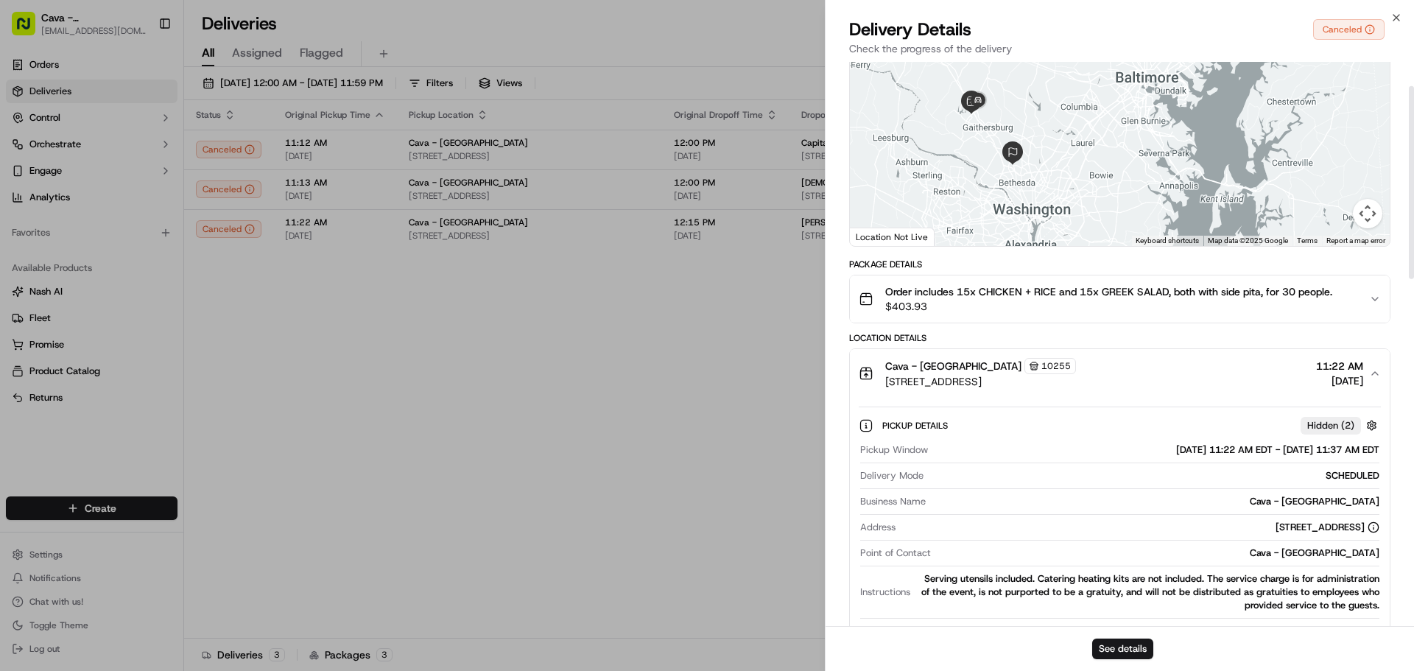
scroll to position [147, 0]
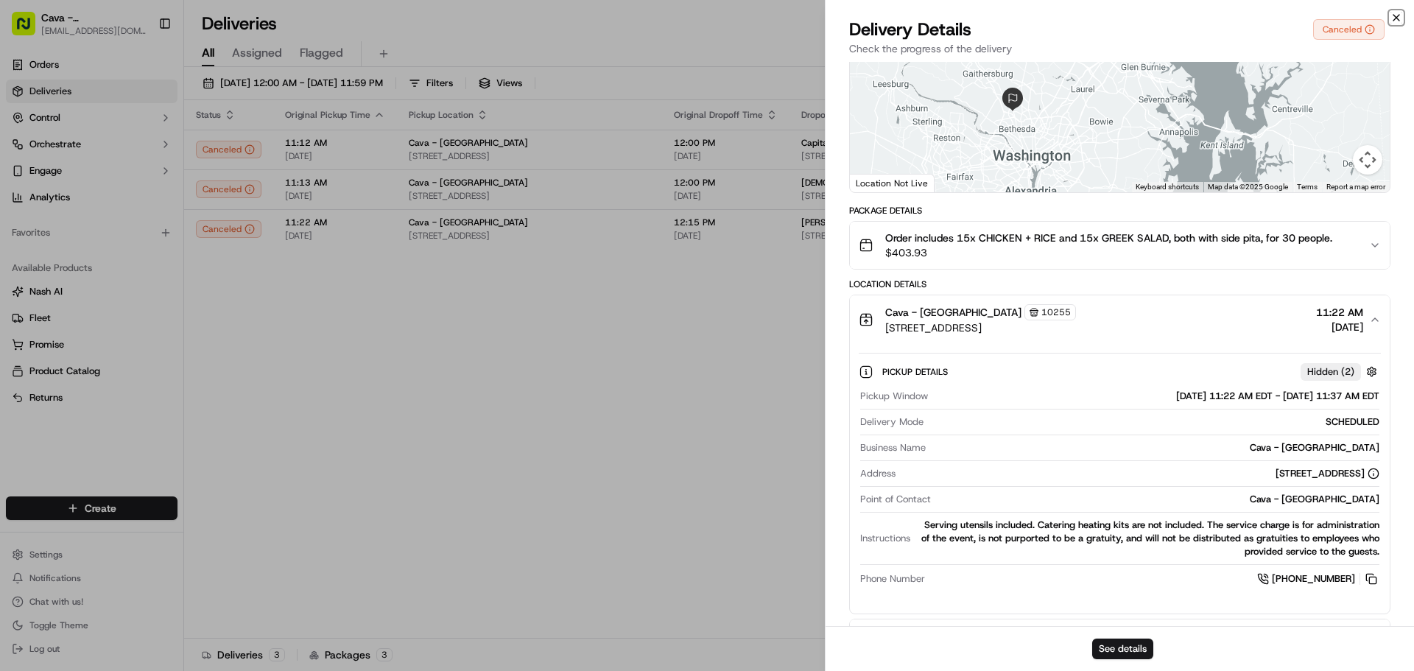
click at [1400, 18] on icon "button" at bounding box center [1396, 18] width 12 height 12
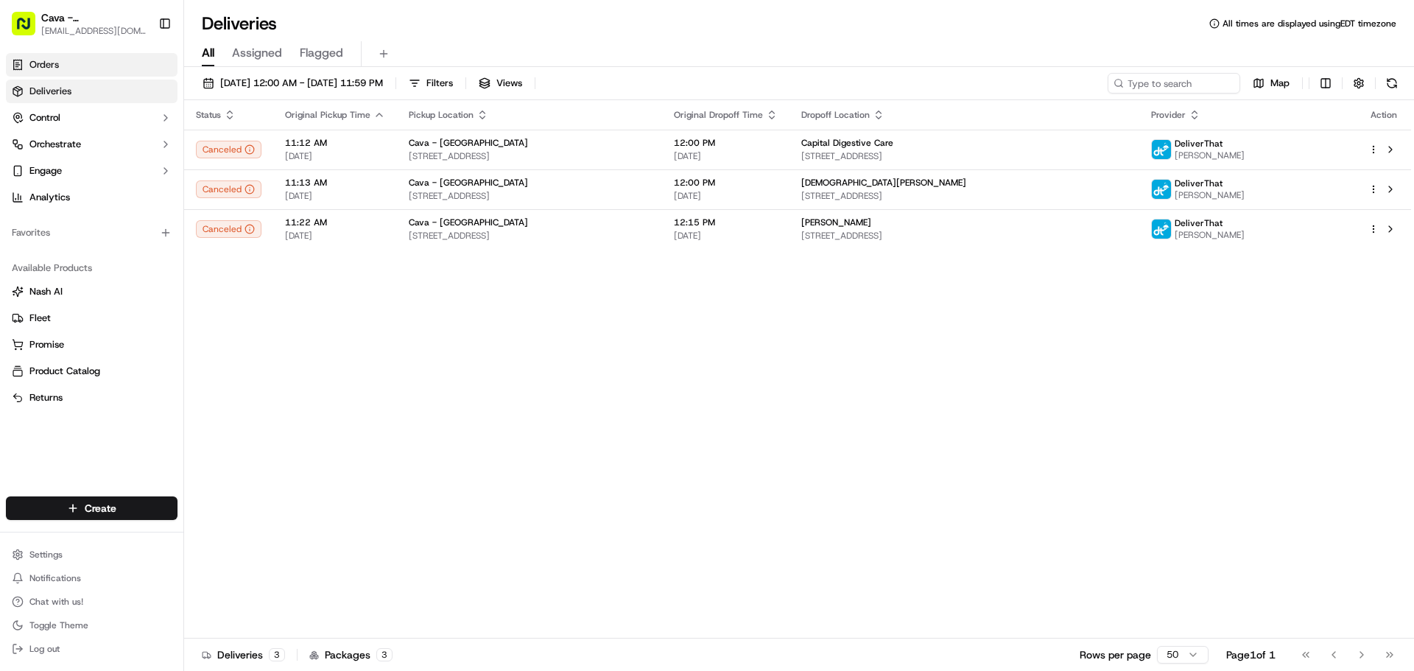
click at [105, 60] on link "Orders" at bounding box center [92, 65] width 172 height 24
